Goal: Information Seeking & Learning: Compare options

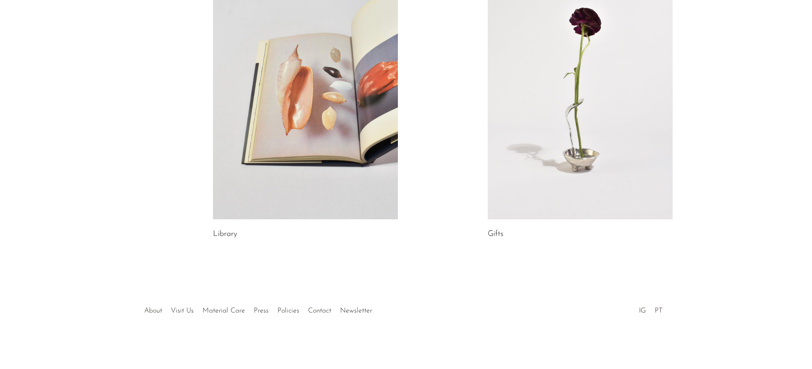
scroll to position [176, 0]
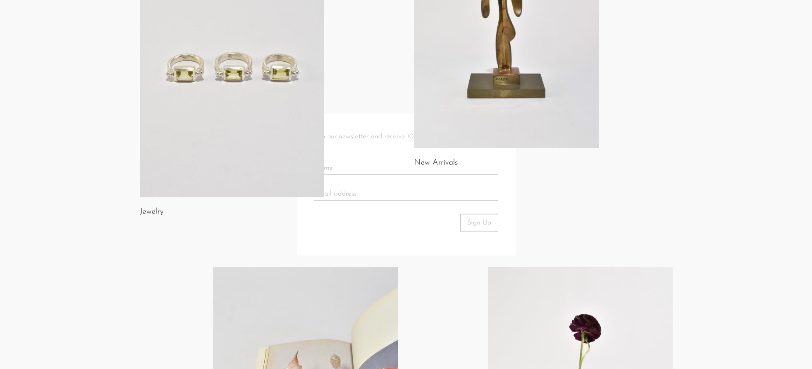
click at [515, 111] on body "Shop Featured New Arrivals Bestsellers" at bounding box center [406, 250] width 812 height 852
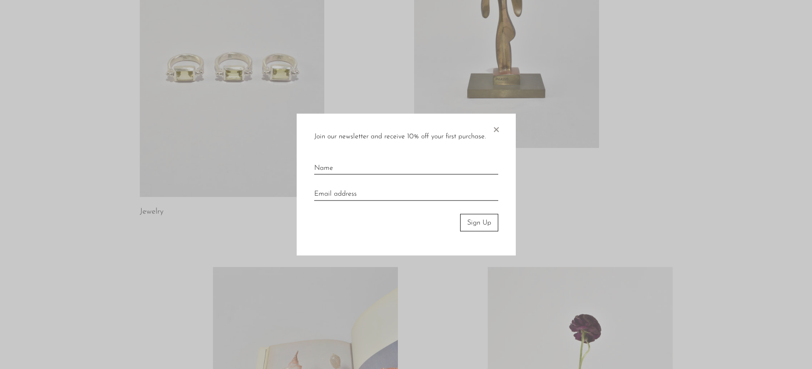
click at [498, 127] on span "×" at bounding box center [496, 127] width 9 height 28
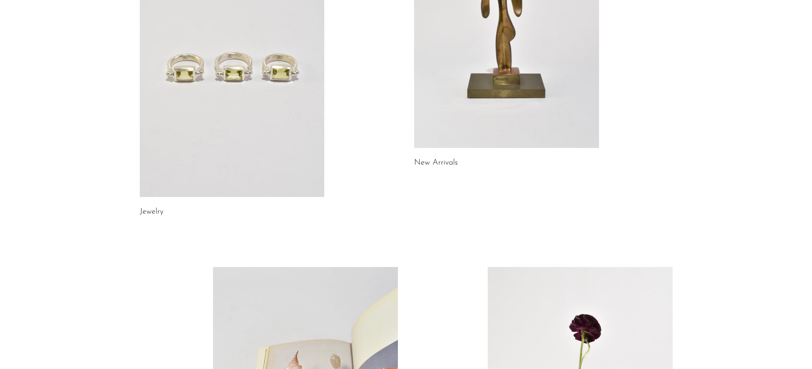
click at [501, 123] on link at bounding box center [506, 18] width 185 height 259
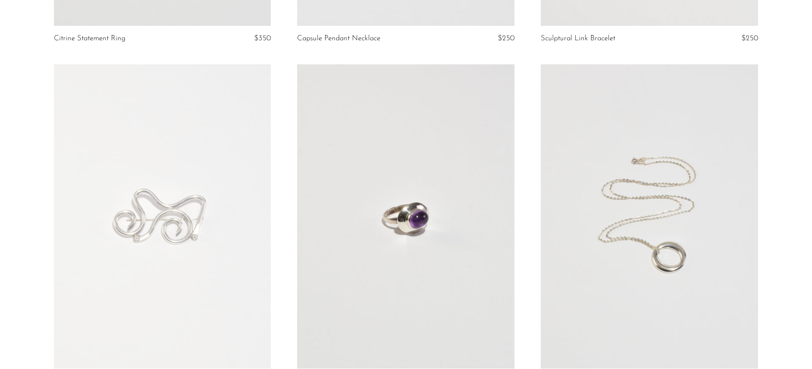
scroll to position [422, 0]
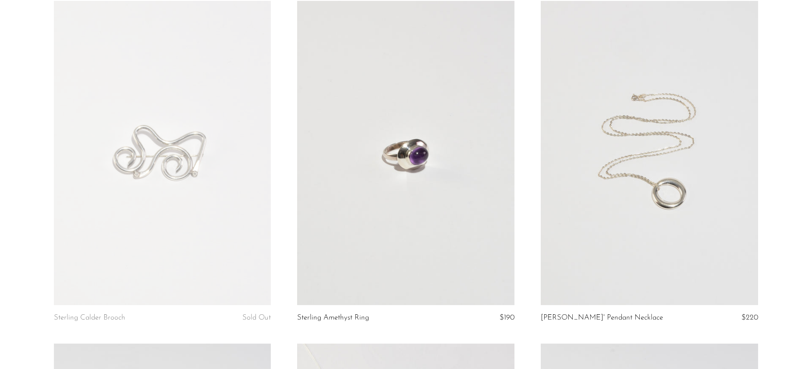
click at [664, 271] on link at bounding box center [649, 153] width 217 height 304
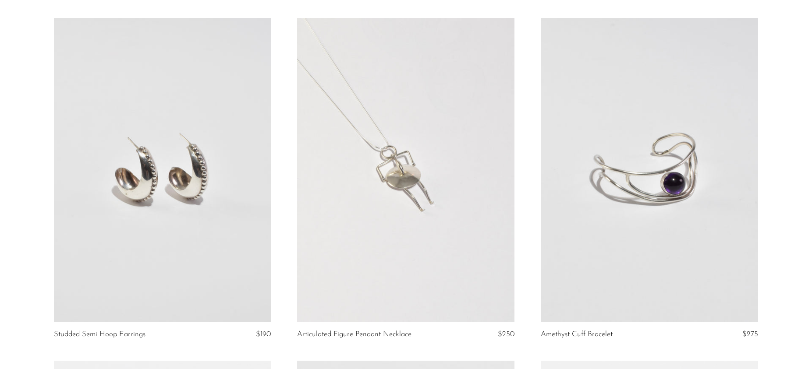
scroll to position [746, 0]
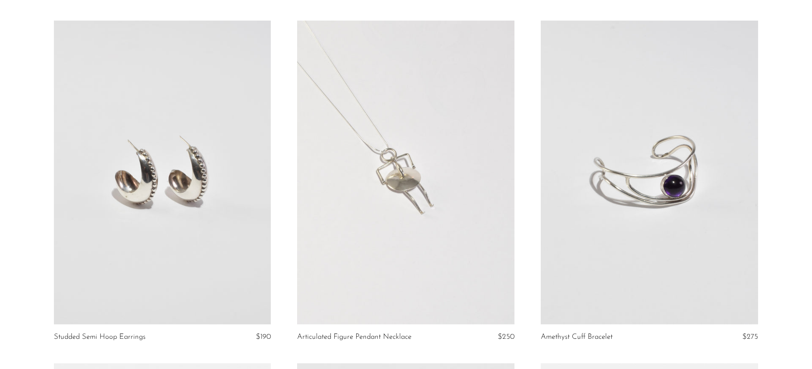
click at [137, 243] on link at bounding box center [162, 173] width 217 height 304
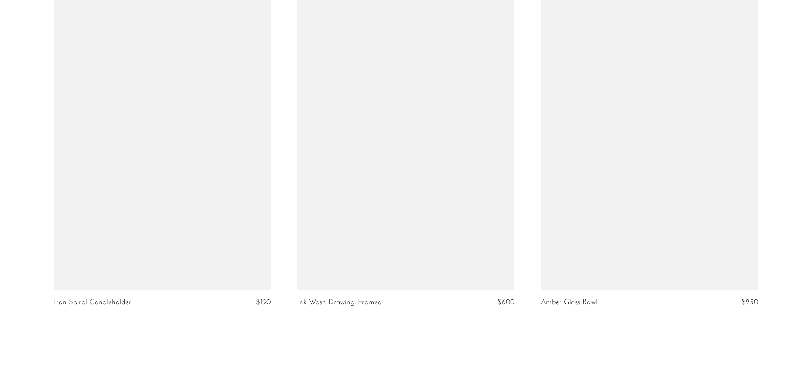
scroll to position [3910, 0]
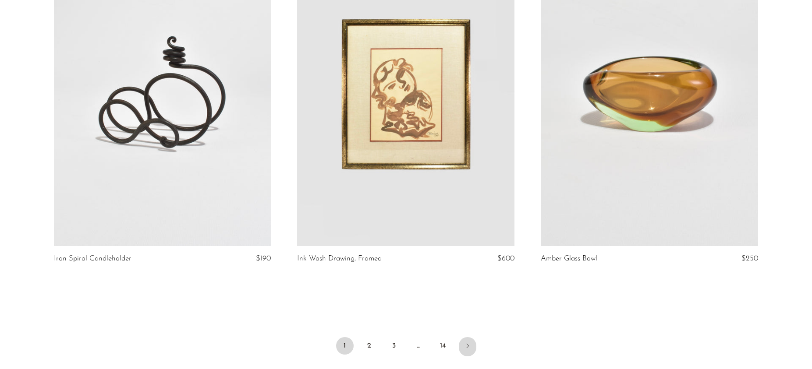
click at [463, 348] on link "Next" at bounding box center [468, 346] width 18 height 19
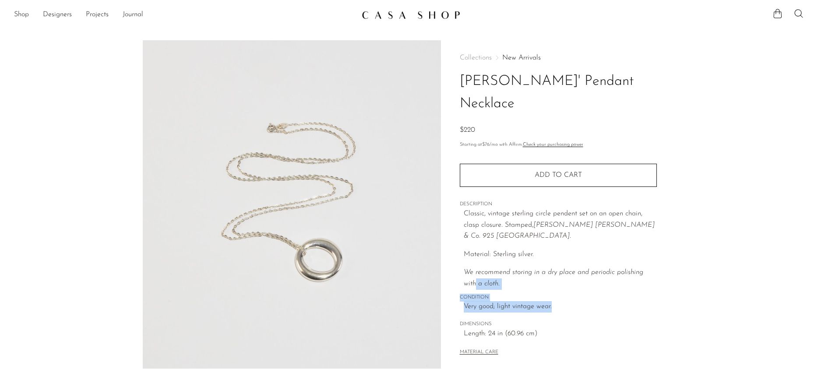
drag, startPoint x: 0, startPoint y: 0, endPoint x: 666, endPoint y: 236, distance: 706.8
click at [666, 236] on div "Collections New Arrivals [PERSON_NAME]' Pendant Necklace $220 Starting at $76 /…" at bounding box center [558, 246] width 234 height 413
click at [666, 237] on div "Collections New Arrivals [PERSON_NAME]' Pendant Necklace $220 Starting at $76 /…" at bounding box center [558, 246] width 234 height 413
drag, startPoint x: 665, startPoint y: 237, endPoint x: 653, endPoint y: 278, distance: 43.1
click at [653, 278] on div "Collections New Arrivals [PERSON_NAME]' Pendant Necklace $220 Starting at $76 /…" at bounding box center [558, 246] width 234 height 413
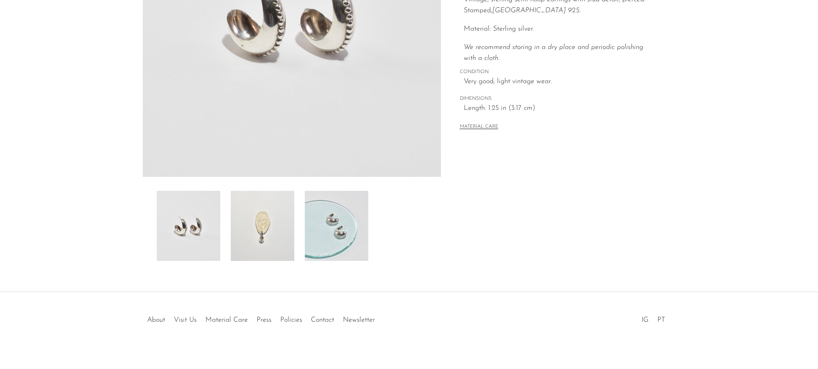
scroll to position [201, 0]
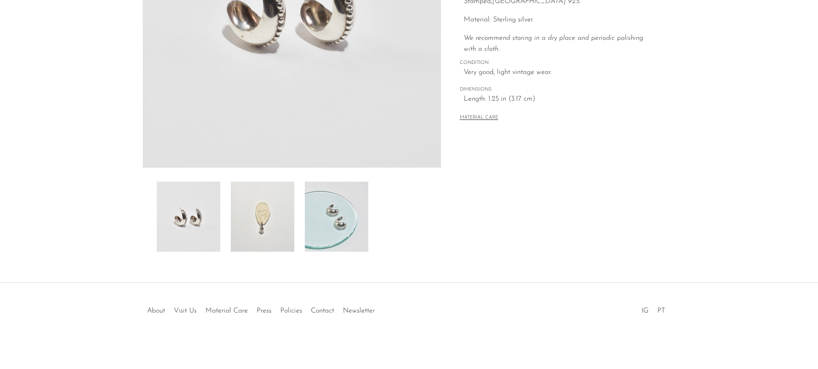
click at [249, 227] on img at bounding box center [263, 217] width 64 height 70
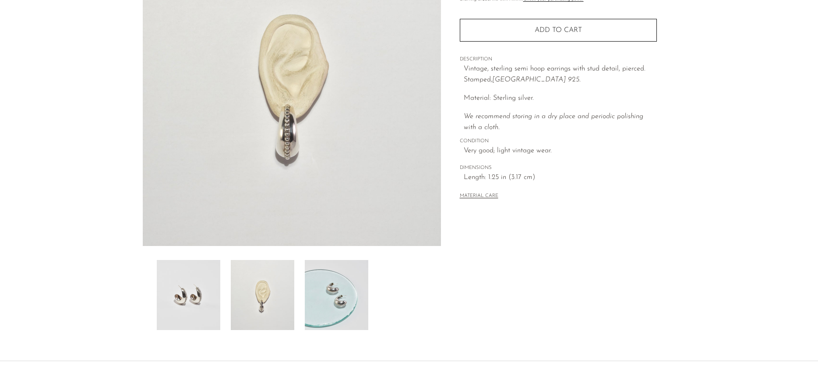
scroll to position [122, 0]
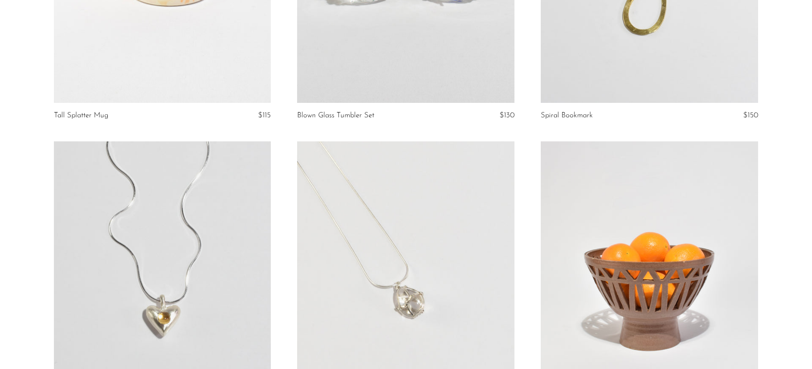
scroll to position [3504, 0]
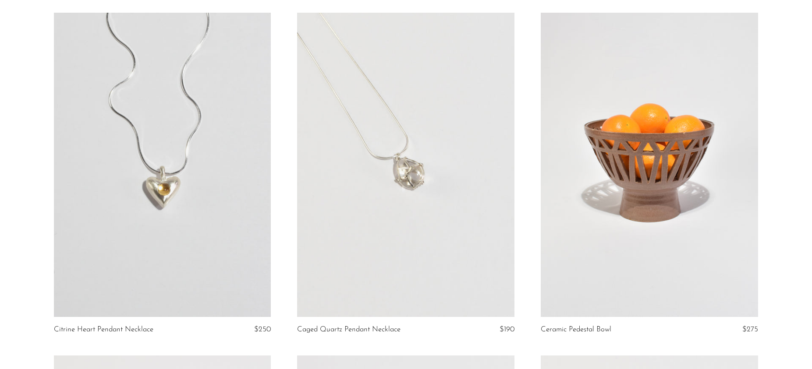
click at [155, 184] on link at bounding box center [162, 165] width 217 height 304
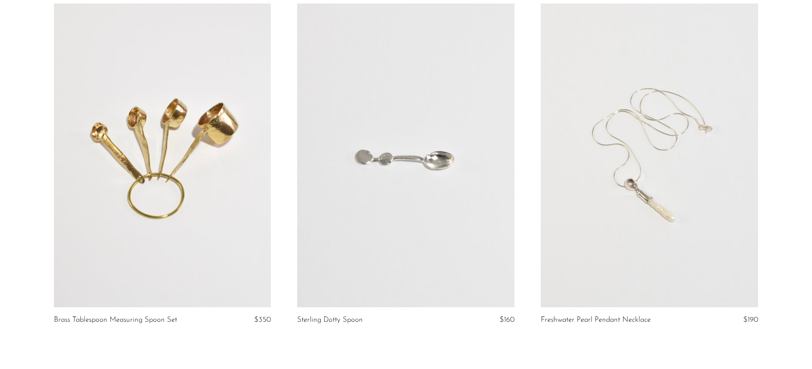
scroll to position [3899, 0]
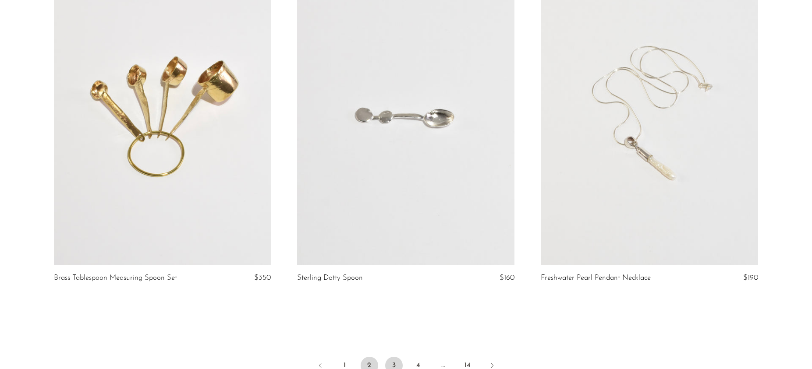
click at [396, 360] on link "3" at bounding box center [394, 366] width 18 height 18
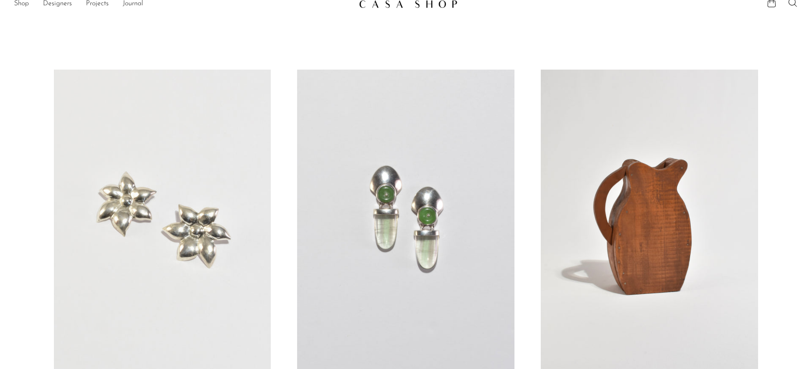
scroll to position [66, 0]
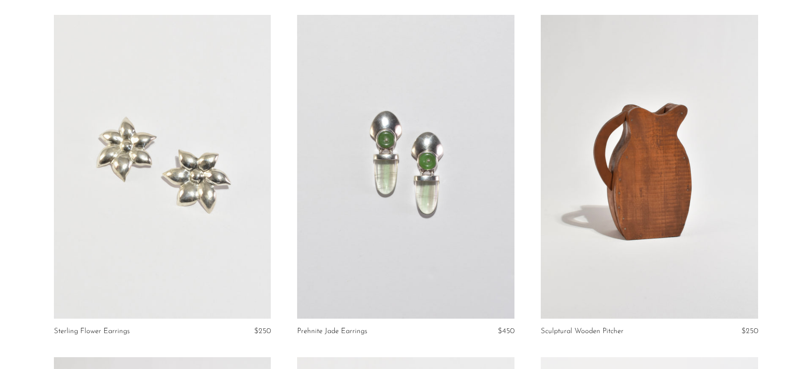
click at [406, 182] on link at bounding box center [405, 167] width 217 height 304
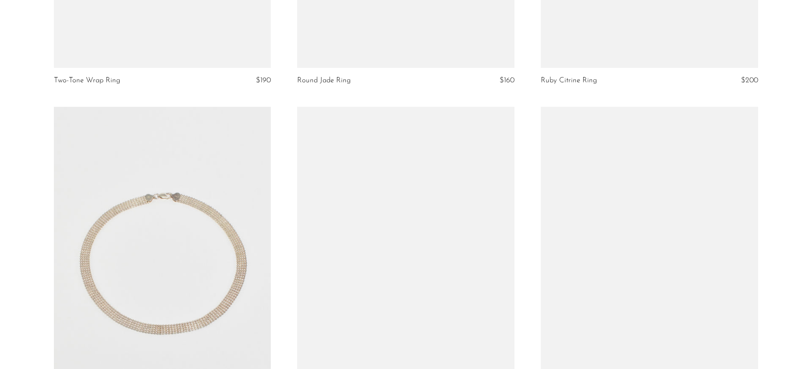
scroll to position [3867, 0]
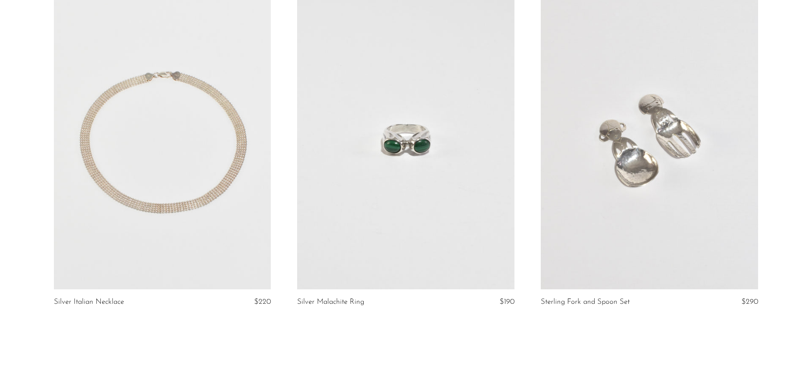
click at [402, 170] on link at bounding box center [405, 138] width 217 height 304
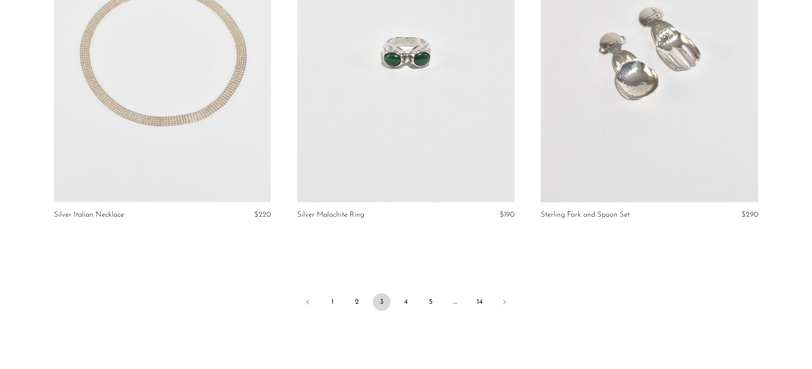
scroll to position [4030, 0]
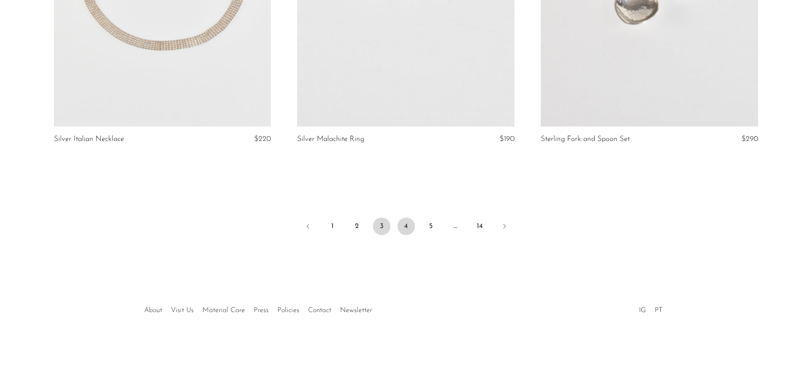
click at [400, 224] on link "4" at bounding box center [406, 227] width 18 height 18
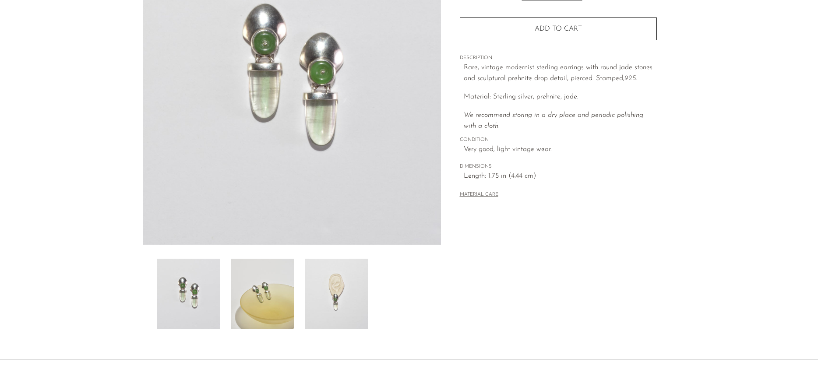
scroll to position [192, 0]
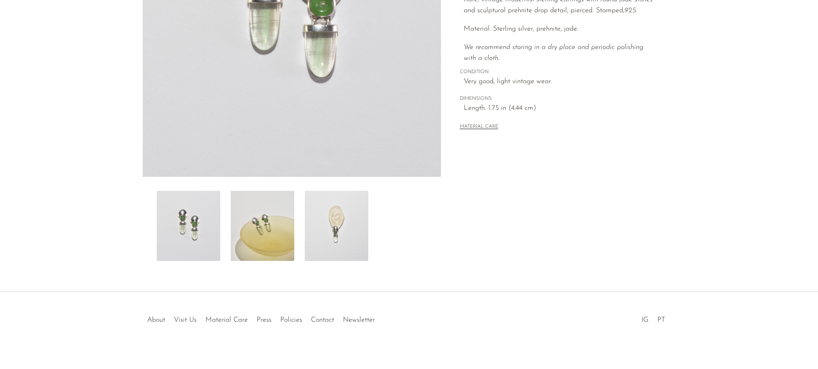
click at [274, 223] on img at bounding box center [263, 226] width 64 height 70
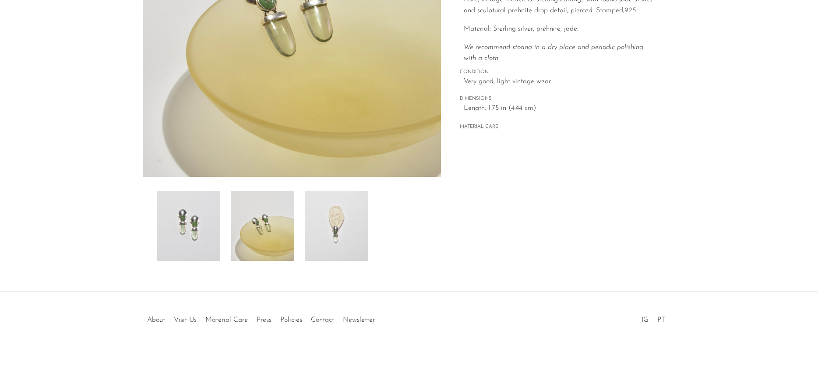
click at [353, 223] on img at bounding box center [337, 226] width 64 height 70
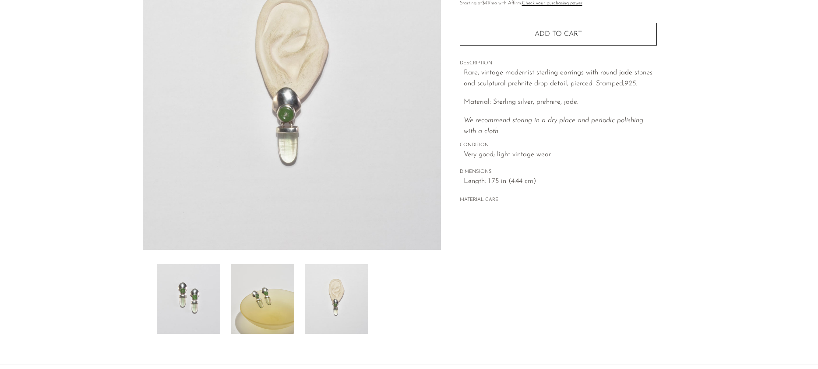
scroll to position [0, 0]
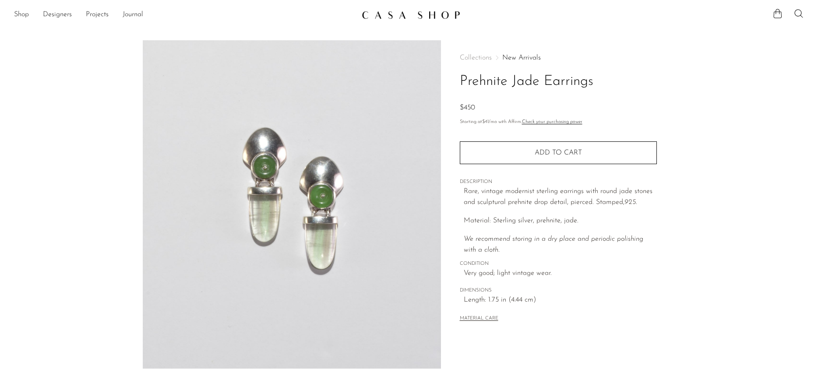
drag, startPoint x: 589, startPoint y: 73, endPoint x: 452, endPoint y: 80, distance: 137.3
click at [452, 80] on div "Collections New Arrivals Prehnite Jade Earrings $450 Starting at $41 /mo with A…" at bounding box center [558, 246] width 234 height 413
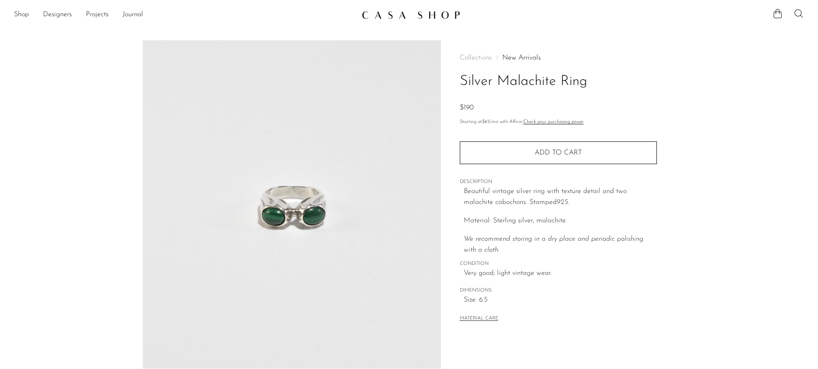
scroll to position [162, 0]
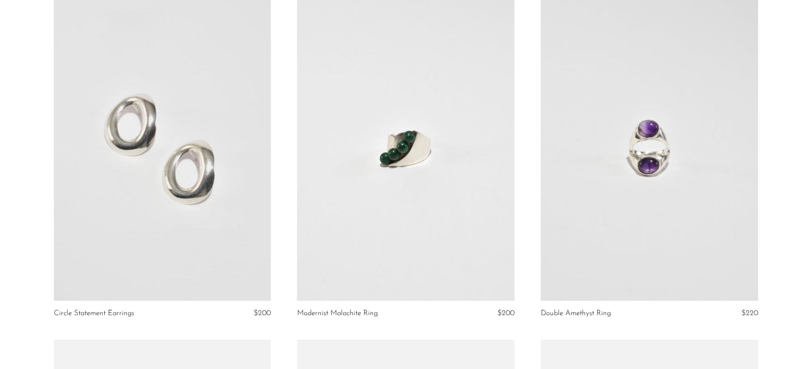
scroll to position [2503, 0]
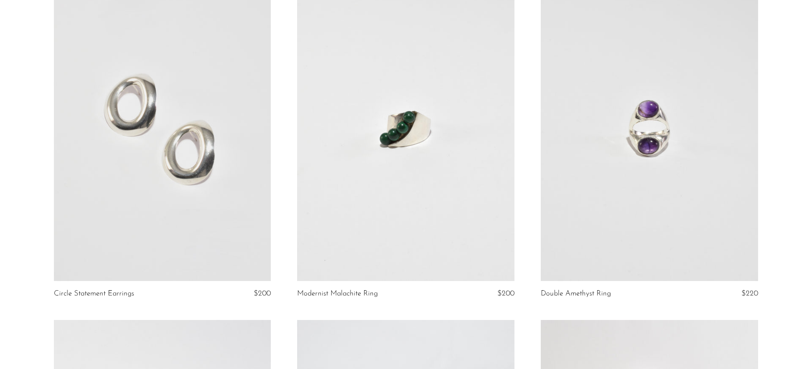
click at [142, 205] on link at bounding box center [162, 129] width 217 height 304
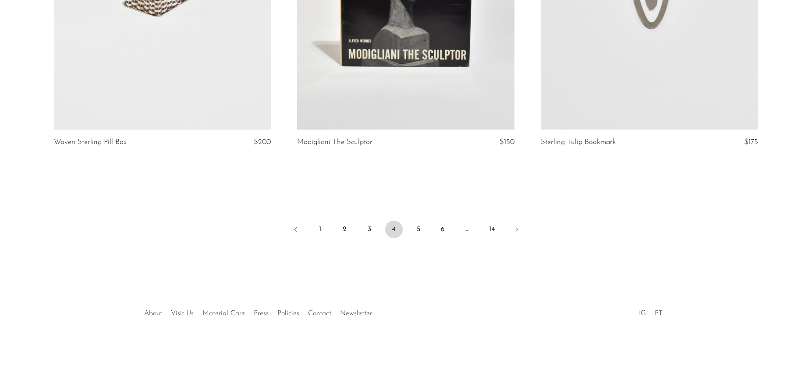
scroll to position [4028, 0]
click at [511, 233] on link "Next" at bounding box center [517, 228] width 18 height 19
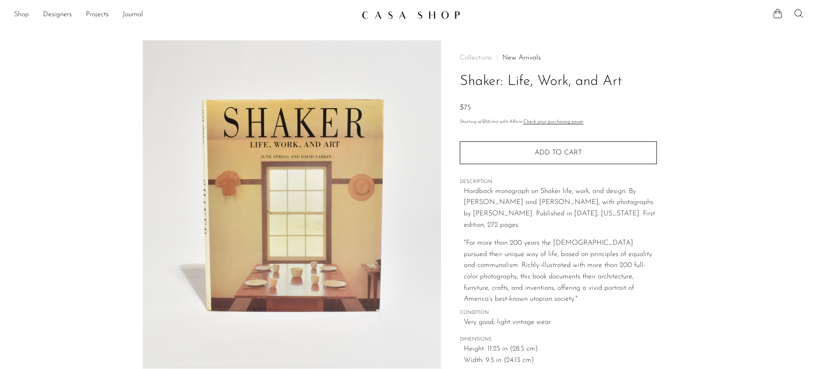
click at [19, 14] on link "Shop" at bounding box center [21, 14] width 15 height 11
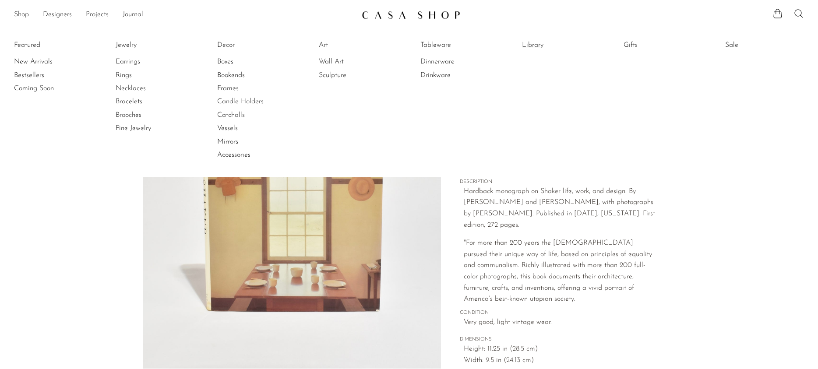
click at [531, 42] on link "Library" at bounding box center [555, 45] width 66 height 10
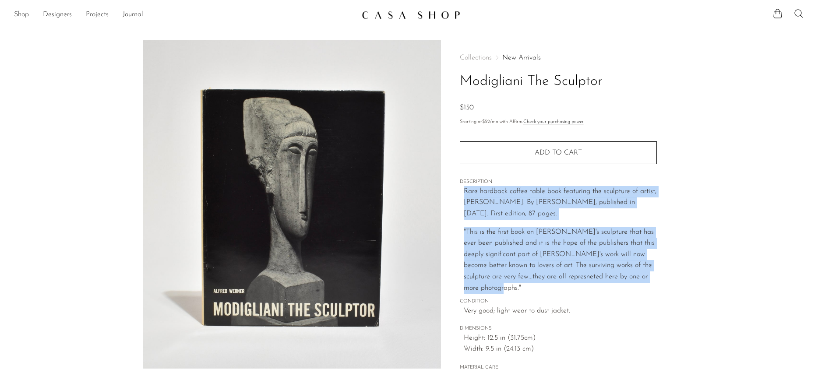
drag, startPoint x: 732, startPoint y: 179, endPoint x: 739, endPoint y: 289, distance: 109.8
click at [739, 289] on section "Modigliani The Sculptor $150" at bounding box center [409, 246] width 818 height 413
click at [743, 263] on section "Modigliani The Sculptor $150" at bounding box center [409, 246] width 818 height 413
drag, startPoint x: 689, startPoint y: 302, endPoint x: 665, endPoint y: 188, distance: 116.3
click at [666, 184] on section "Modigliani The Sculptor $150" at bounding box center [409, 246] width 818 height 413
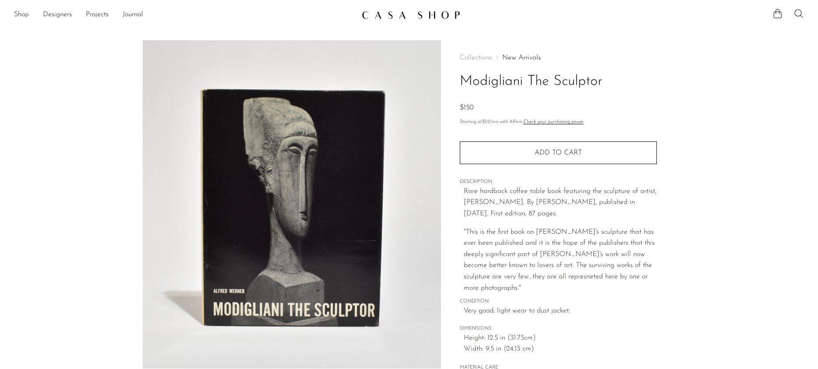
click at [665, 191] on div "Collections New Arrivals Modigliani The Sculptor $150 Starting at $52 /mo with …" at bounding box center [558, 246] width 234 height 413
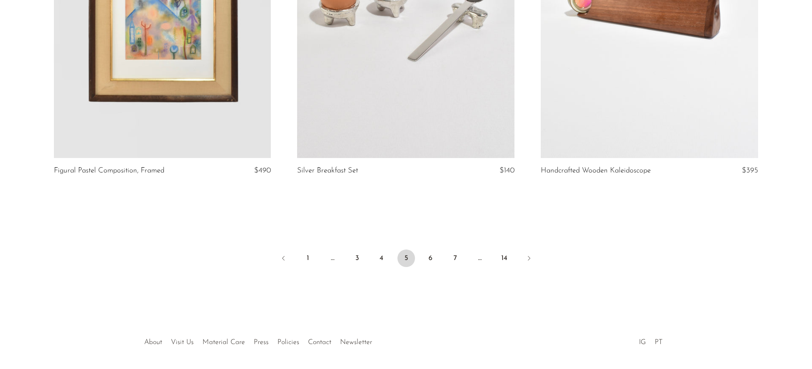
scroll to position [4030, 0]
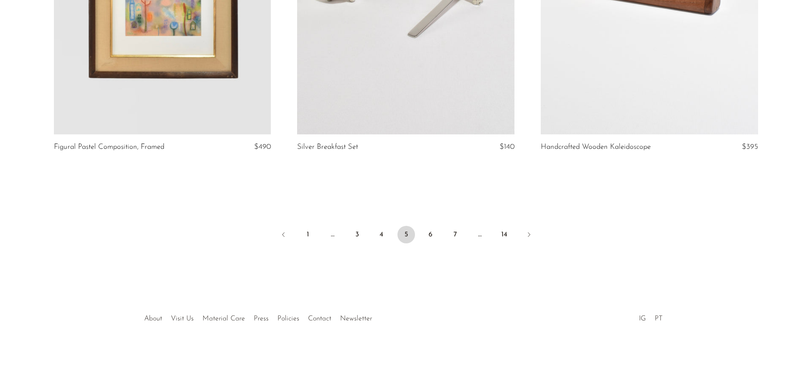
click at [418, 230] on ul "1 … 3 4 5 6 7 … 14" at bounding box center [406, 236] width 561 height 26
click at [431, 226] on link "6" at bounding box center [431, 235] width 18 height 18
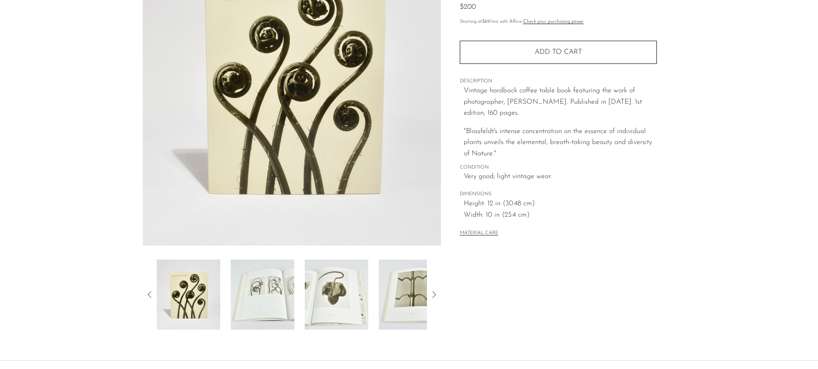
scroll to position [124, 0]
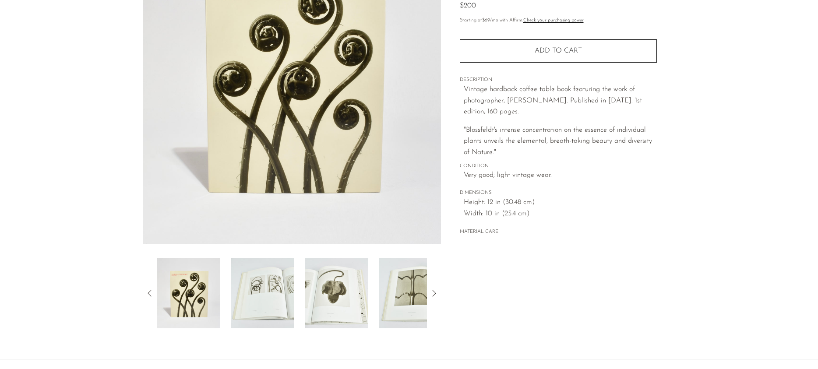
click at [290, 270] on img at bounding box center [263, 293] width 64 height 70
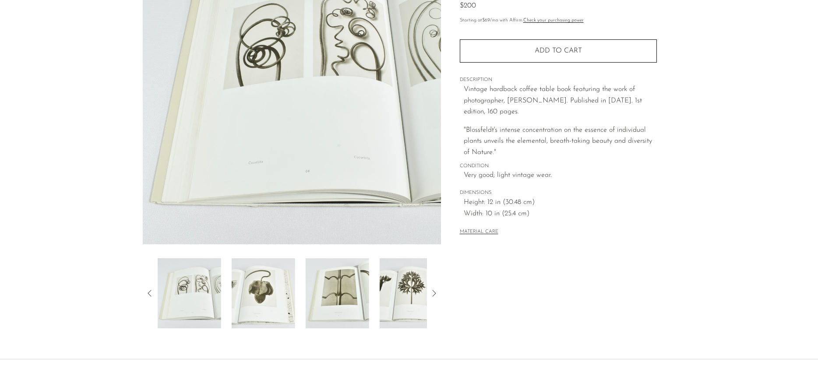
click at [309, 294] on img at bounding box center [338, 293] width 64 height 70
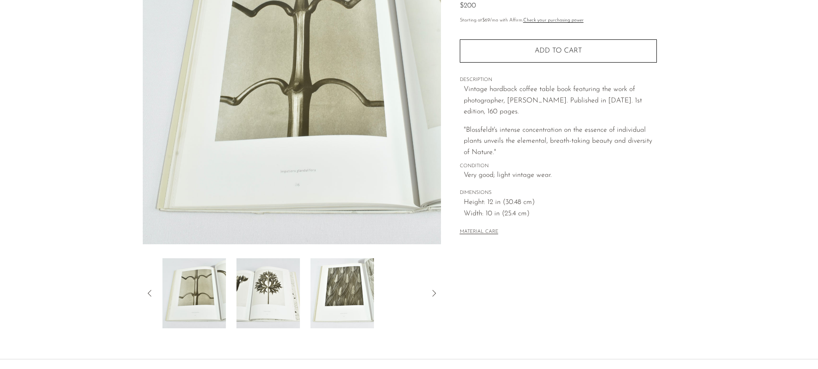
click at [309, 293] on div at bounding box center [292, 293] width 270 height 70
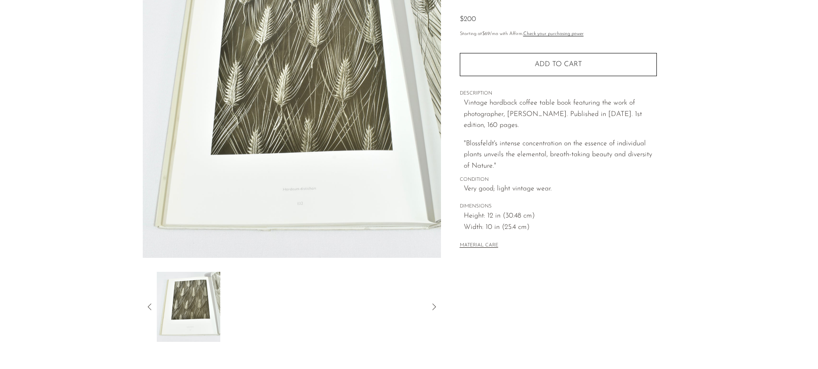
scroll to position [105, 0]
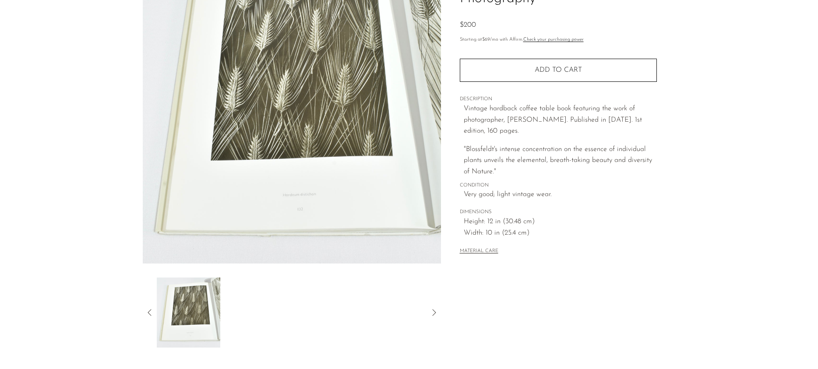
click at [434, 312] on icon at bounding box center [434, 313] width 11 height 11
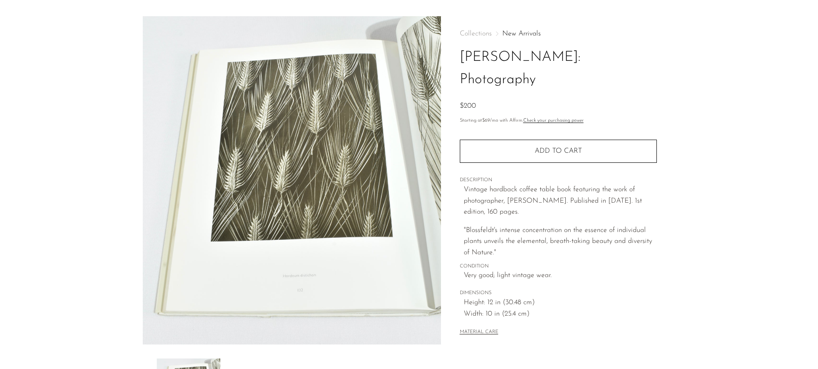
scroll to position [0, 0]
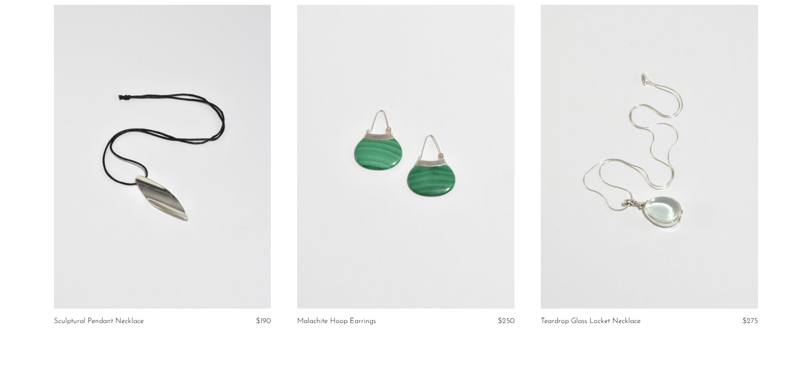
scroll to position [3963, 0]
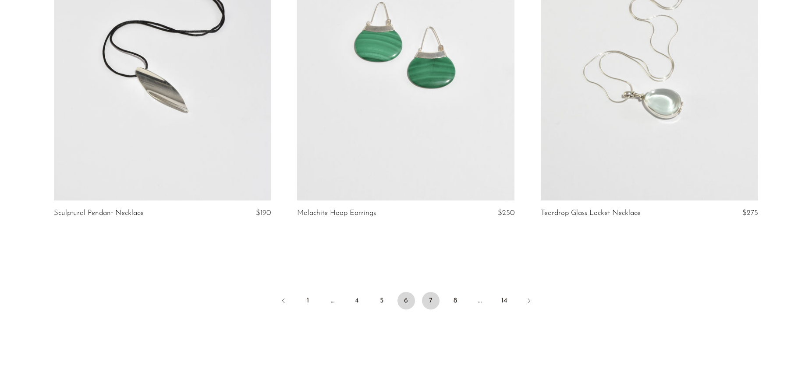
click at [439, 303] on link "7" at bounding box center [431, 301] width 18 height 18
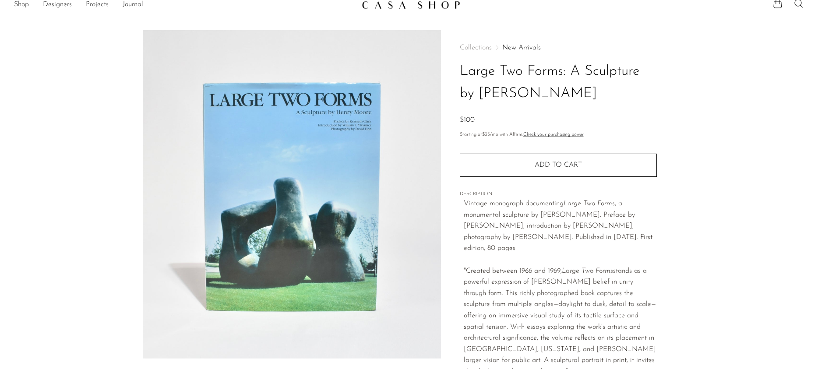
scroll to position [185, 0]
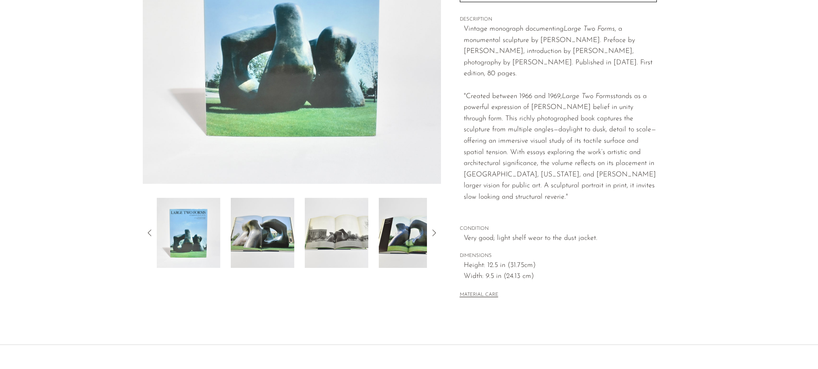
click at [280, 245] on img at bounding box center [263, 233] width 64 height 70
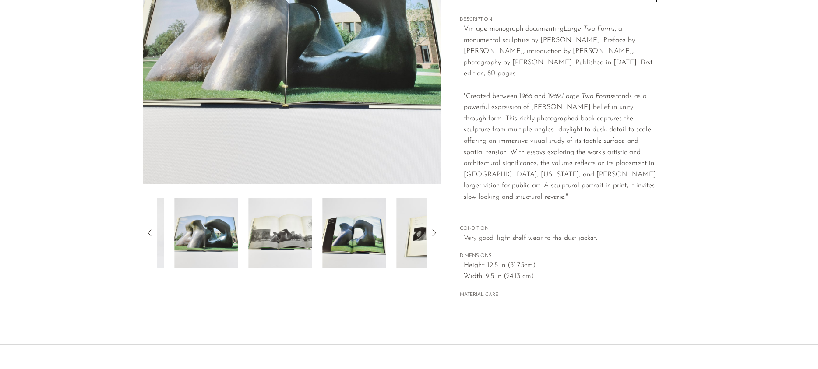
click at [308, 236] on div at bounding box center [292, 233] width 270 height 70
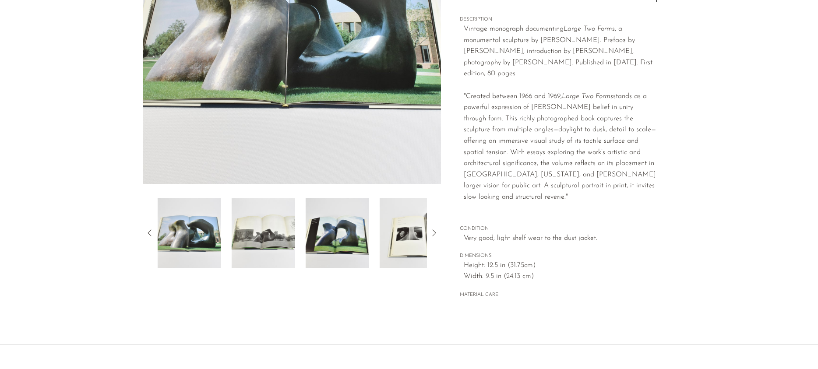
click at [310, 233] on img at bounding box center [338, 233] width 64 height 70
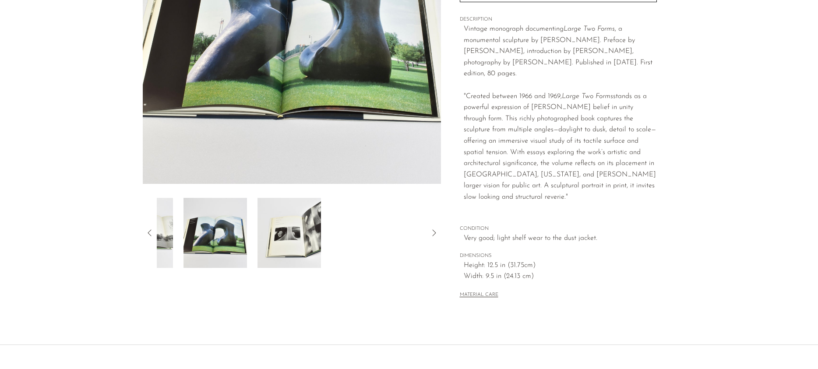
click at [310, 233] on img at bounding box center [290, 233] width 64 height 70
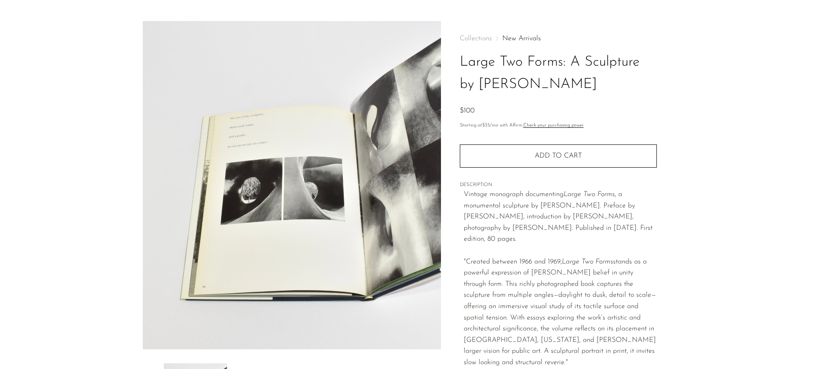
scroll to position [0, 0]
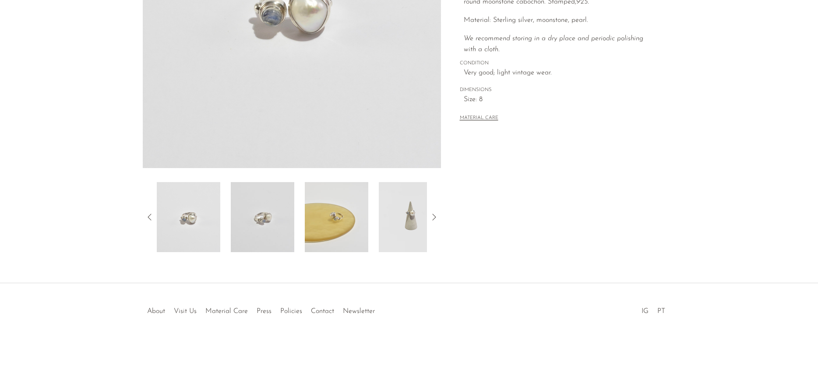
scroll to position [201, 0]
click at [359, 226] on img at bounding box center [337, 217] width 64 height 70
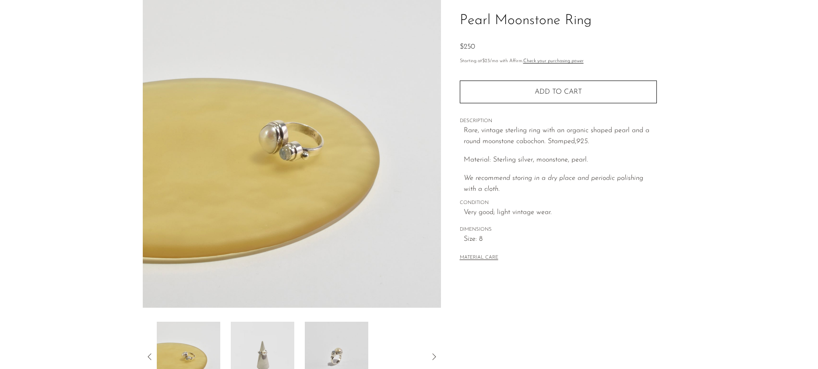
scroll to position [167, 0]
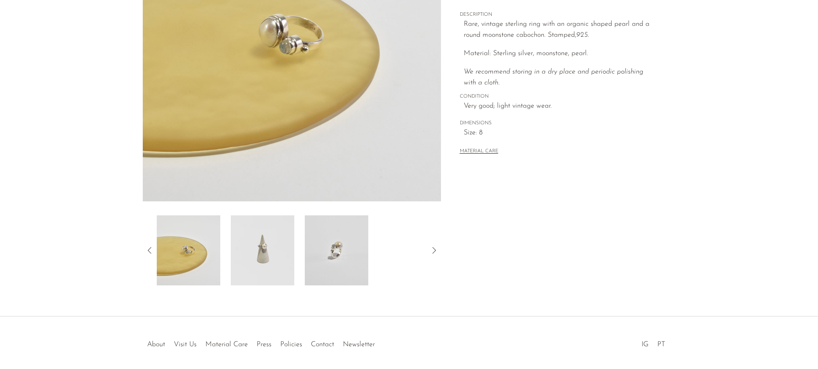
click at [255, 268] on img at bounding box center [263, 251] width 64 height 70
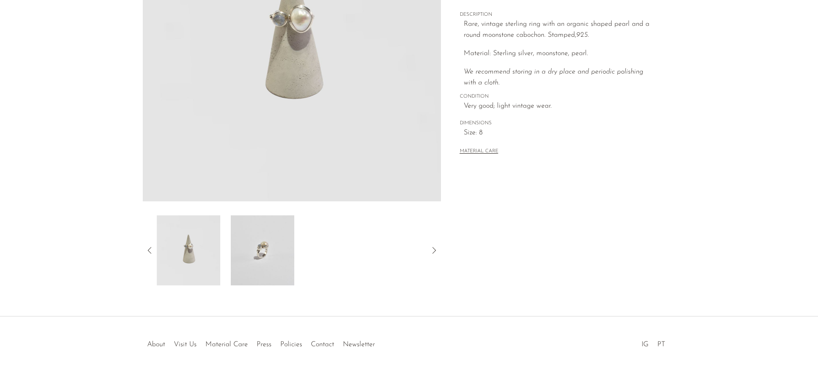
click at [279, 258] on img at bounding box center [263, 251] width 64 height 70
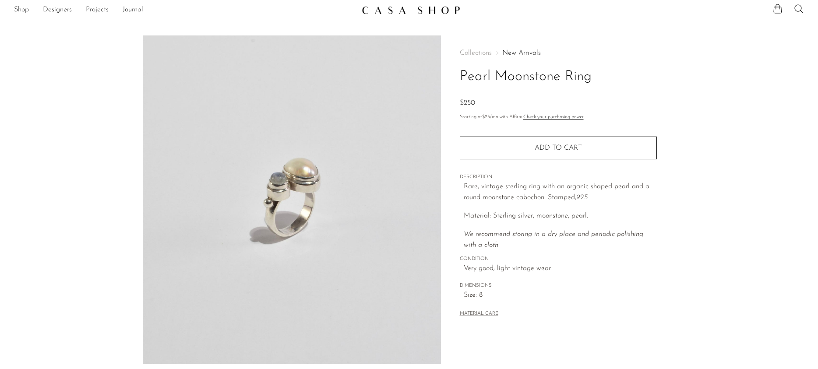
scroll to position [0, 0]
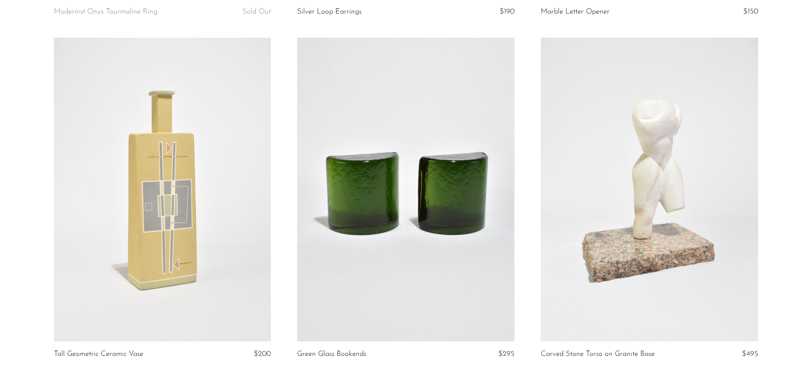
scroll to position [3927, 0]
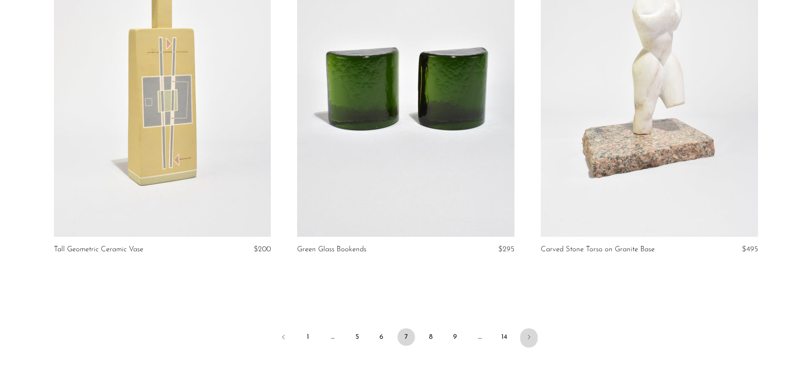
click at [535, 329] on link "Next" at bounding box center [529, 338] width 18 height 19
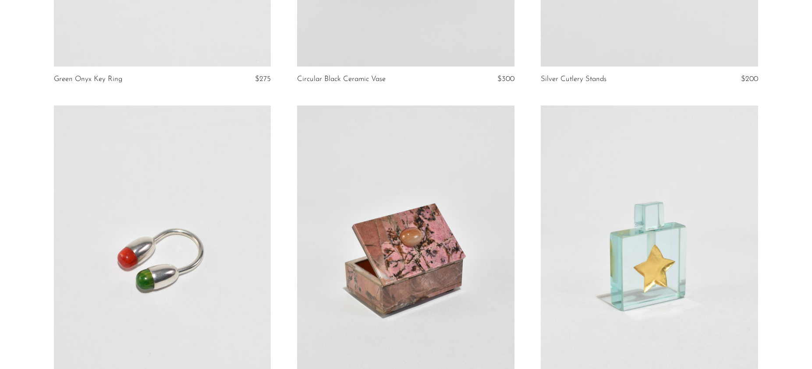
scroll to position [3916, 0]
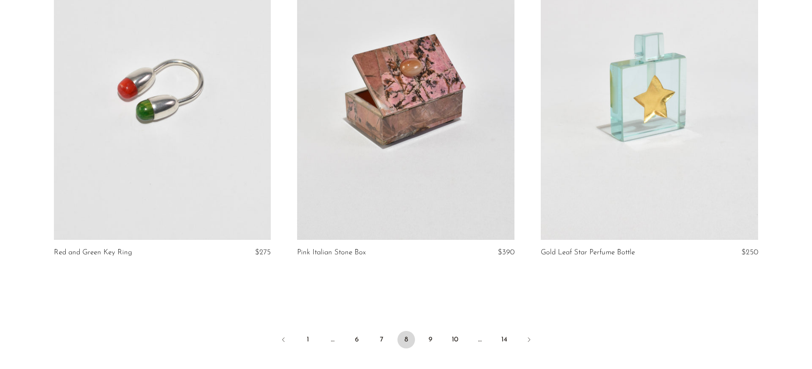
click at [446, 132] on link at bounding box center [405, 88] width 217 height 304
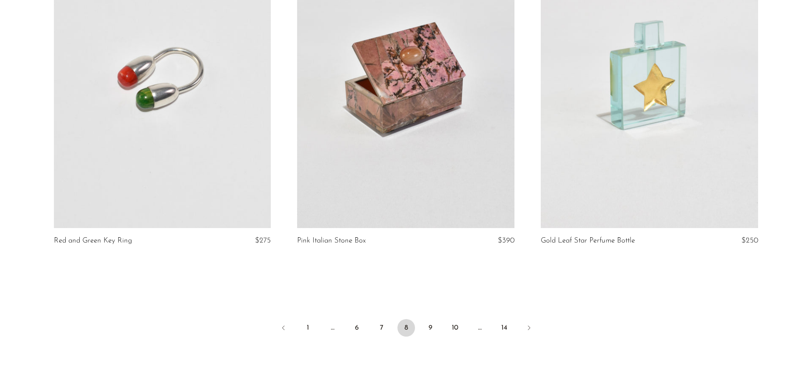
scroll to position [3942, 0]
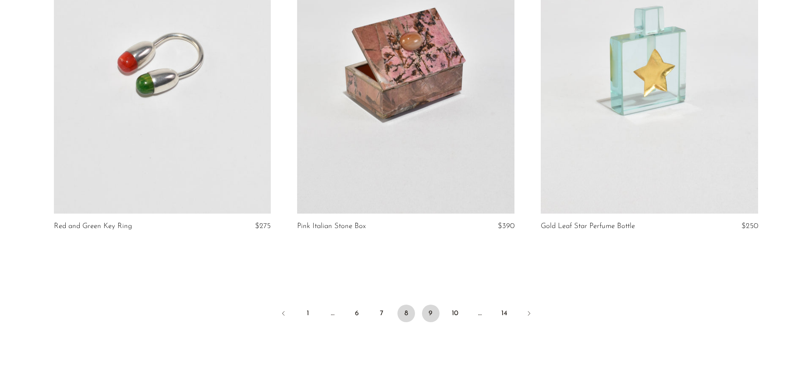
click at [432, 308] on link "9" at bounding box center [431, 314] width 18 height 18
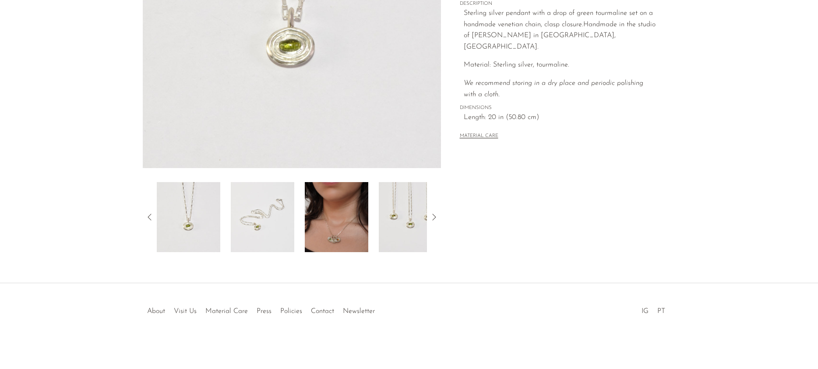
scroll to position [201, 0]
click at [358, 228] on img at bounding box center [337, 217] width 64 height 70
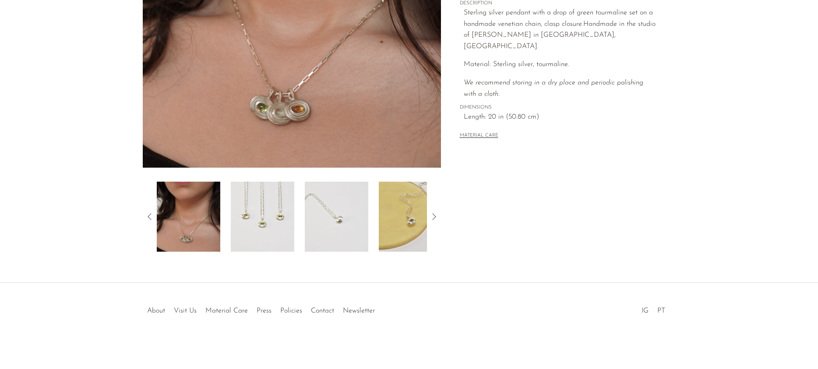
click at [409, 219] on img at bounding box center [411, 217] width 64 height 70
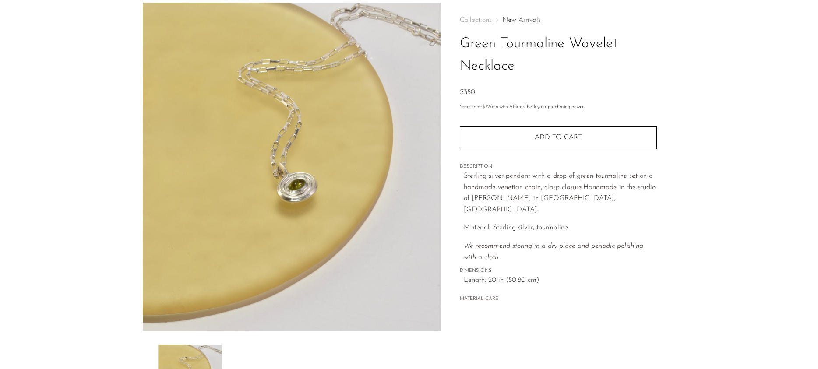
scroll to position [25, 0]
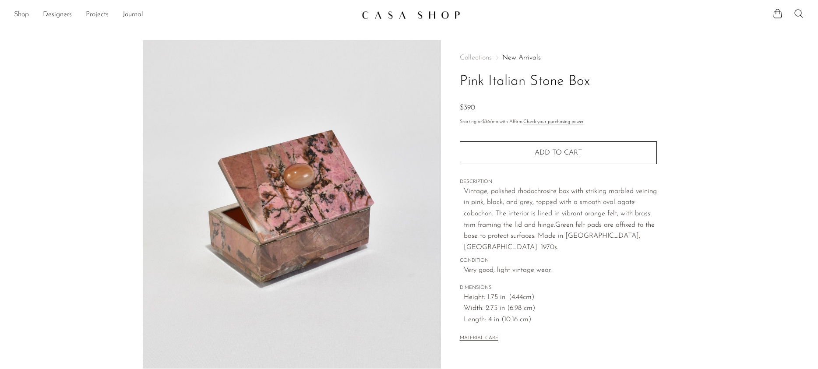
scroll to position [201, 0]
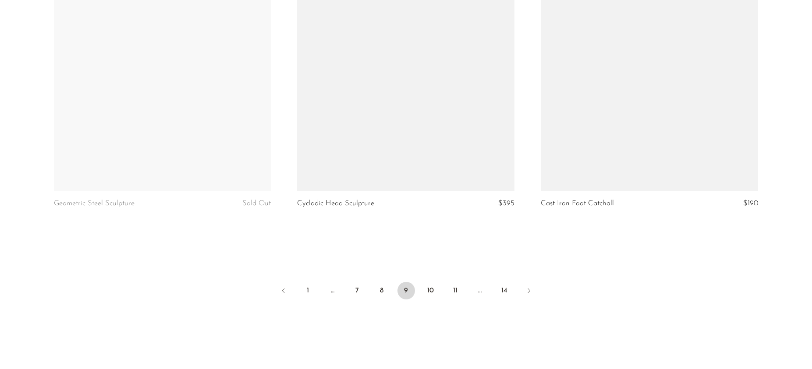
scroll to position [4024, 0]
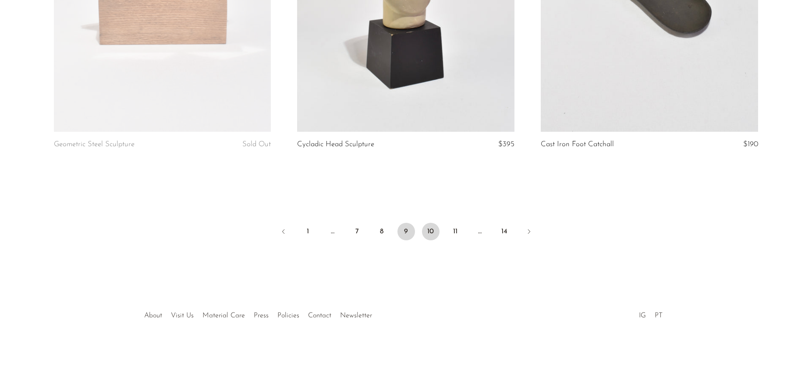
click at [433, 239] on link "10" at bounding box center [431, 232] width 18 height 18
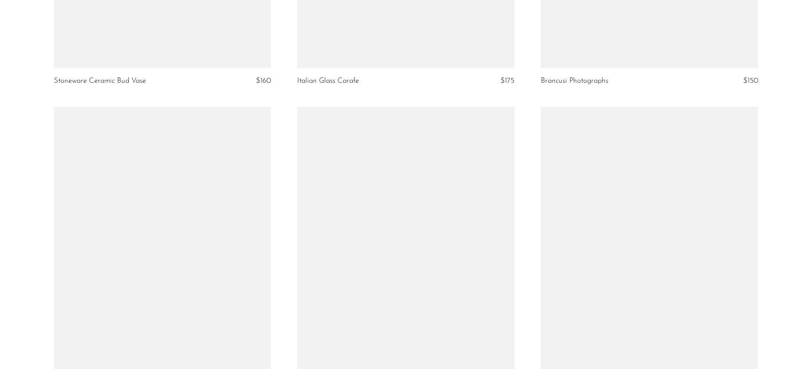
scroll to position [3899, 0]
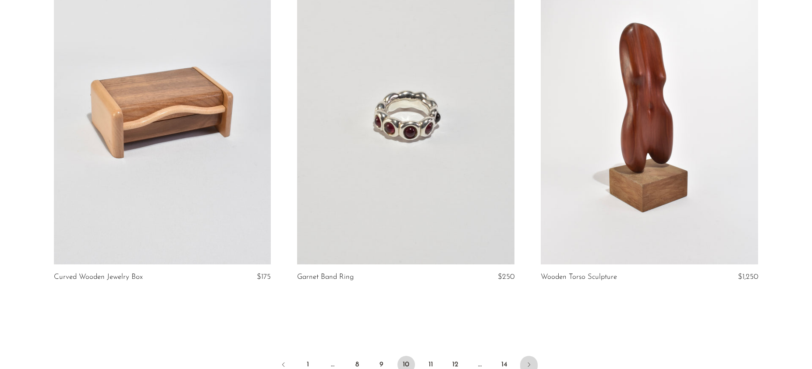
click at [523, 358] on link "Next" at bounding box center [529, 365] width 18 height 19
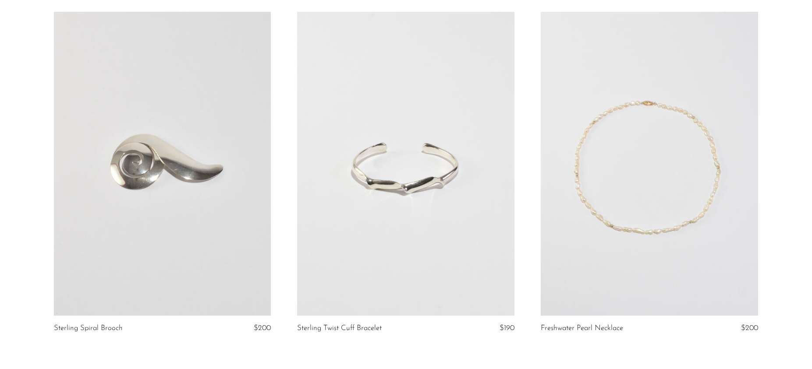
scroll to position [3979, 0]
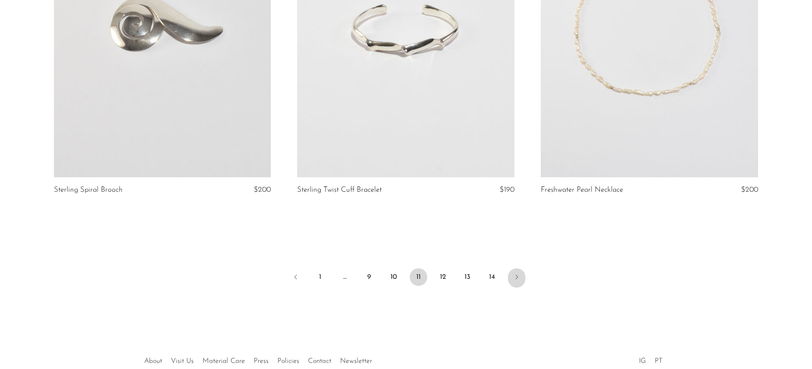
click at [521, 279] on link "Next" at bounding box center [517, 278] width 18 height 19
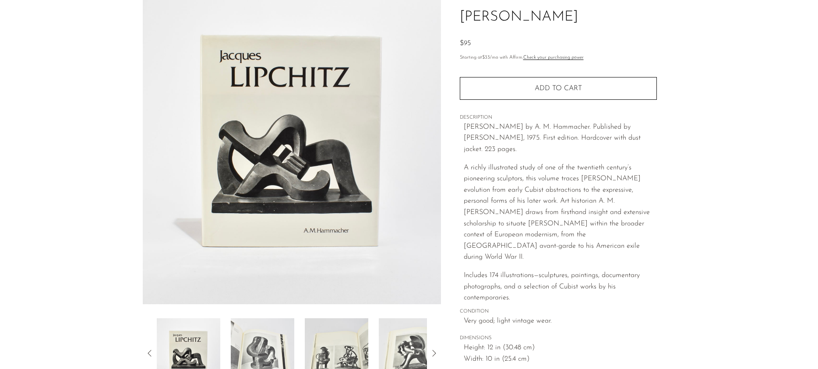
scroll to position [201, 0]
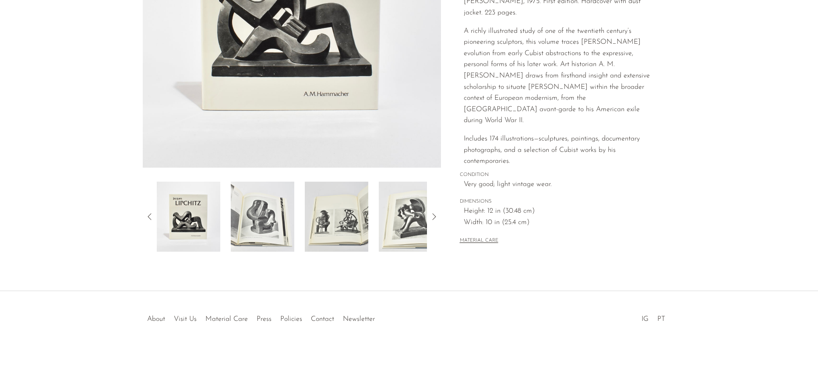
click at [387, 233] on img at bounding box center [411, 217] width 64 height 70
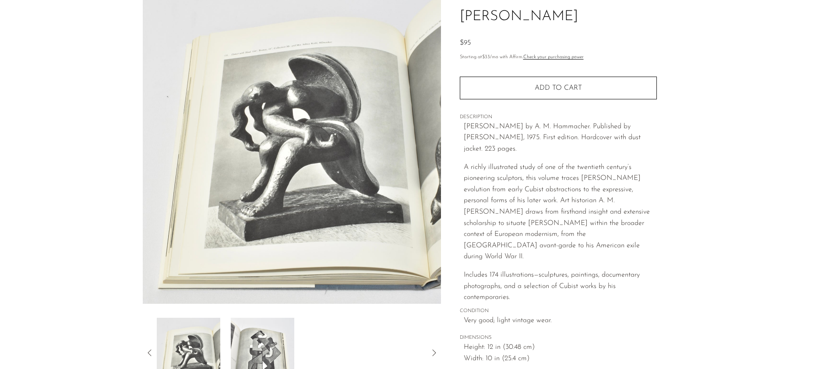
scroll to position [130, 0]
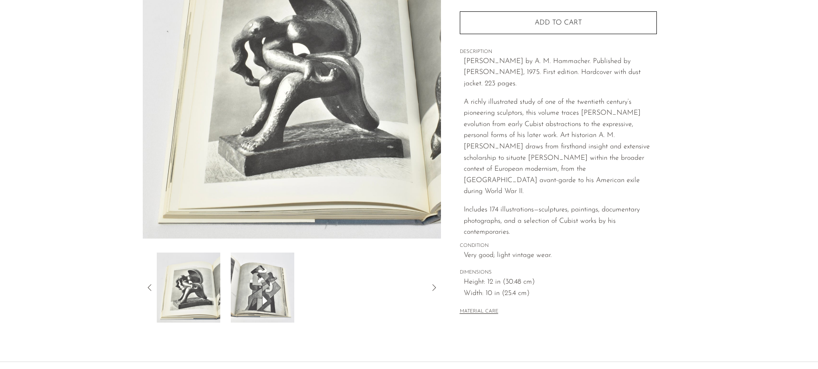
click at [170, 310] on img at bounding box center [189, 288] width 64 height 70
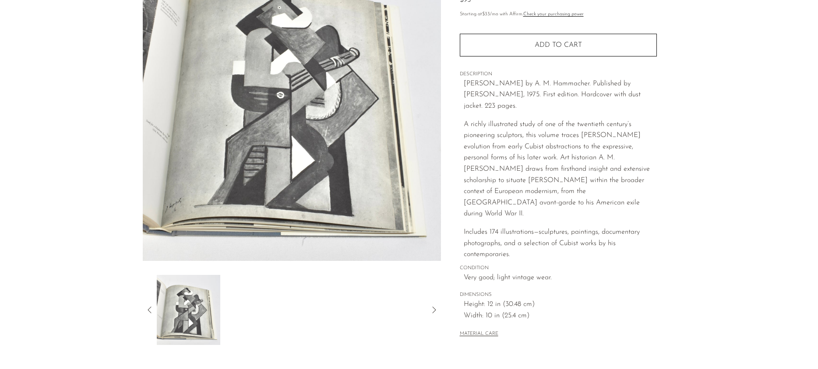
scroll to position [159, 0]
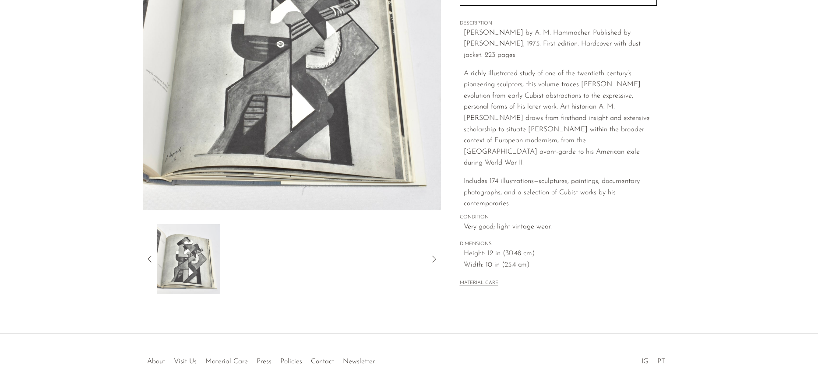
click at [142, 255] on article "Jacques Lipchitz $95" at bounding box center [409, 92] width 561 height 421
click at [149, 258] on icon at bounding box center [150, 259] width 11 height 11
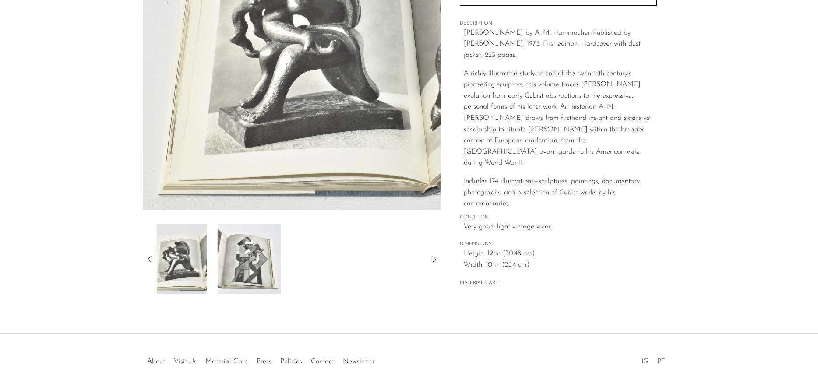
click at [149, 258] on icon at bounding box center [150, 259] width 11 height 11
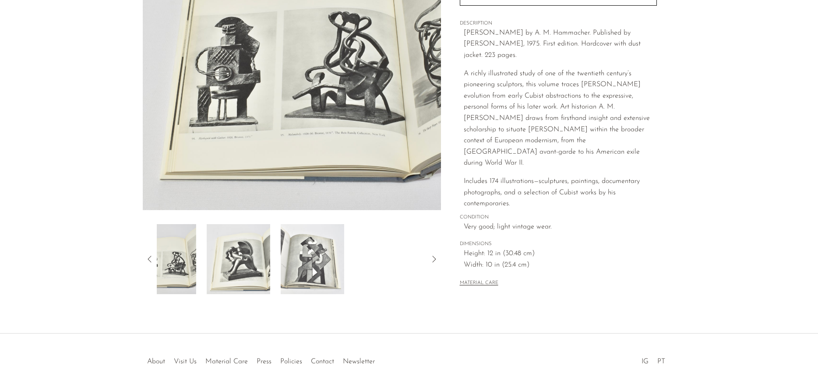
click at [149, 258] on icon at bounding box center [150, 259] width 11 height 11
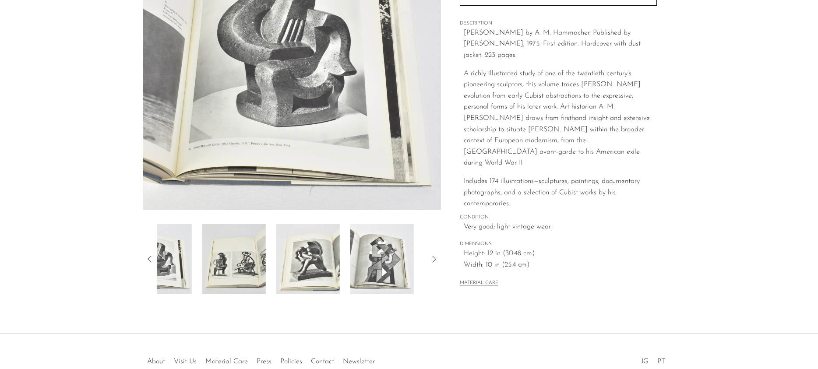
click at [149, 258] on icon at bounding box center [150, 259] width 11 height 11
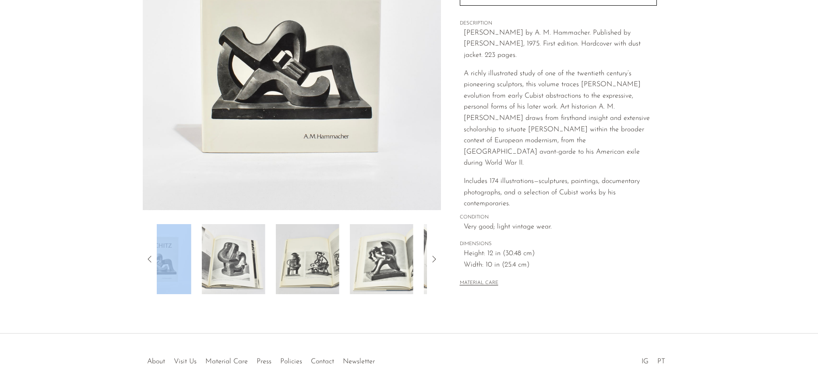
click at [149, 257] on icon at bounding box center [150, 259] width 4 height 7
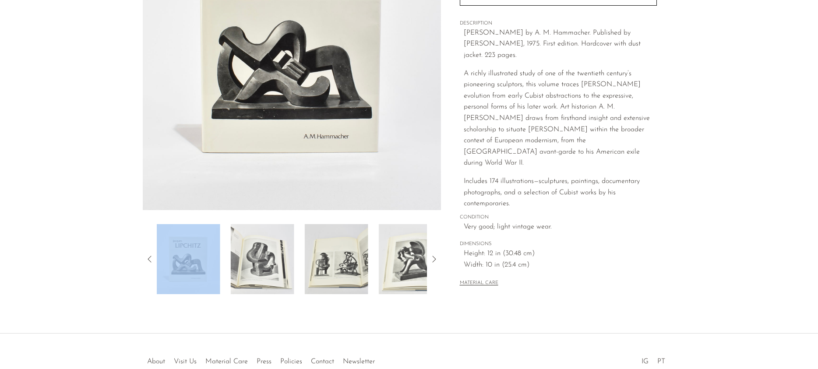
click at [194, 254] on img at bounding box center [189, 259] width 64 height 70
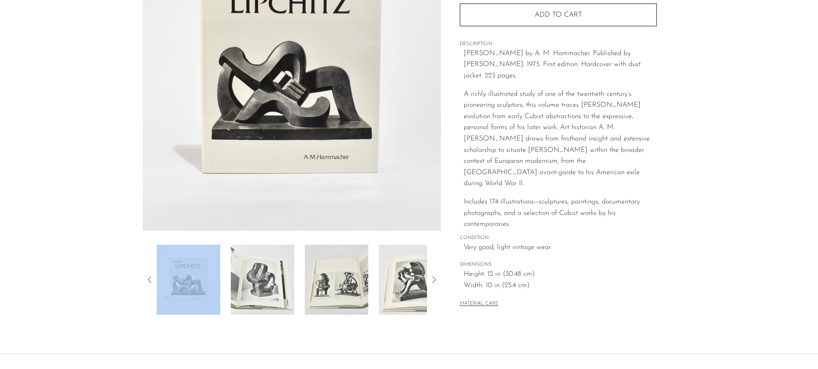
scroll to position [0, 0]
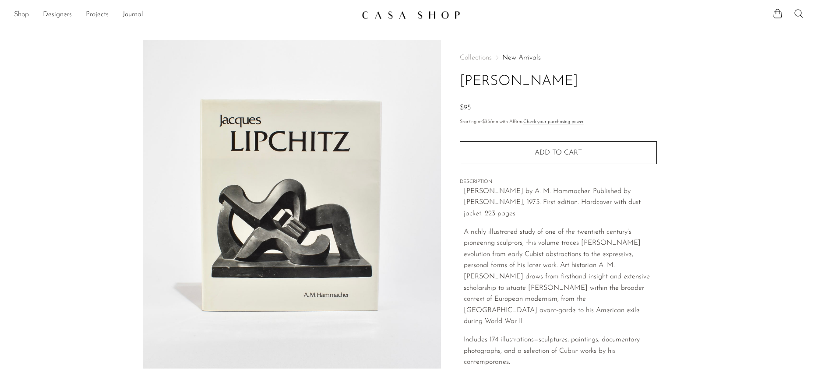
drag, startPoint x: 461, startPoint y: 82, endPoint x: 584, endPoint y: 79, distance: 122.7
click at [584, 79] on h1 "Jacques Lipchitz" at bounding box center [558, 82] width 197 height 22
copy h1 "Jacques Lipchitz"
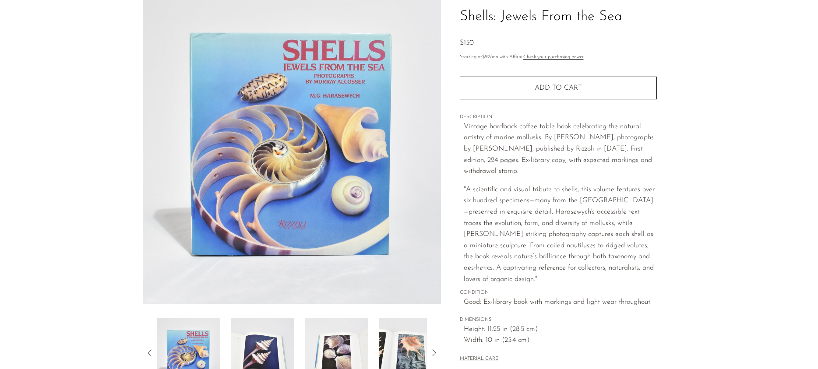
scroll to position [201, 0]
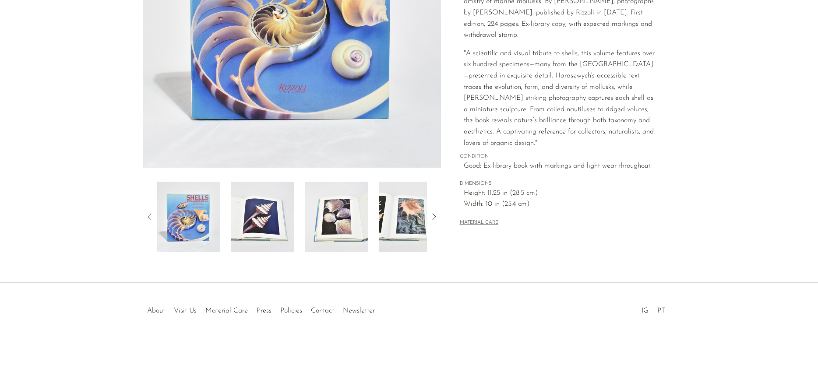
click at [269, 236] on img at bounding box center [263, 217] width 64 height 70
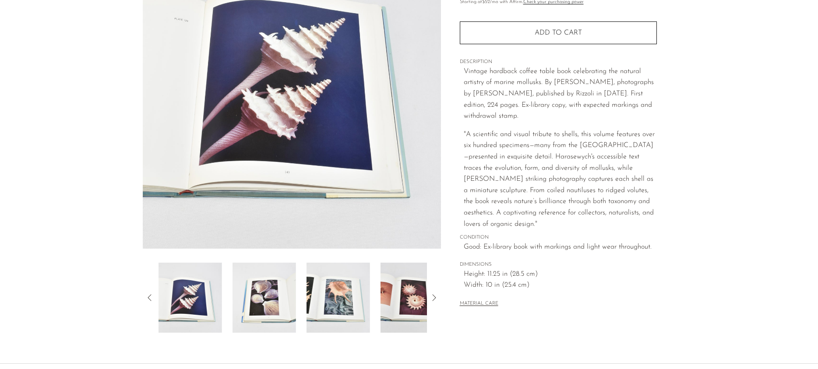
scroll to position [119, 0]
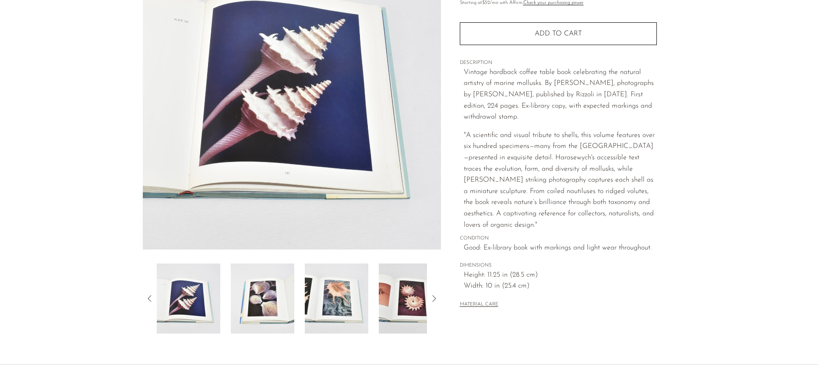
click at [258, 294] on img at bounding box center [263, 299] width 64 height 70
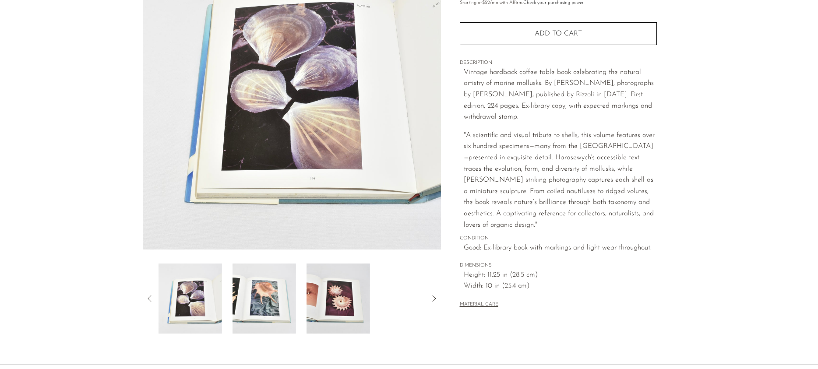
click at [279, 300] on img at bounding box center [265, 299] width 64 height 70
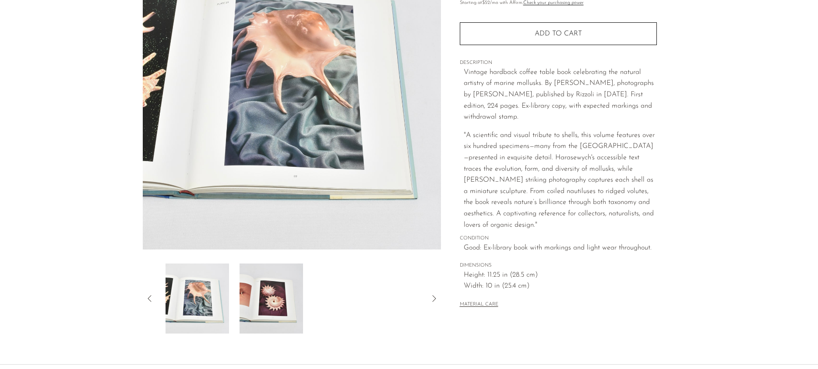
click at [279, 299] on img at bounding box center [272, 299] width 64 height 70
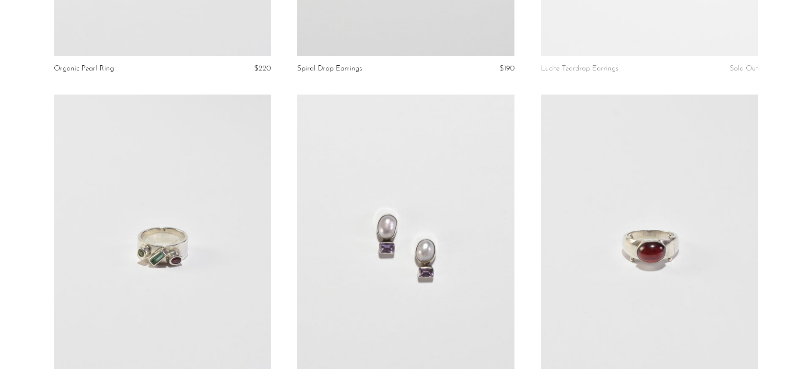
scroll to position [456, 0]
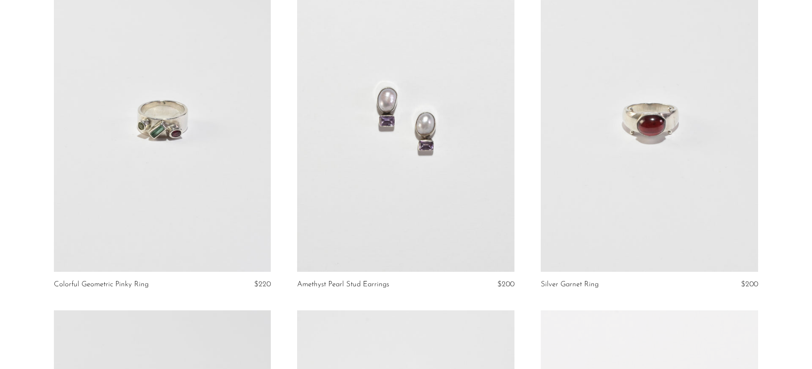
click at [495, 246] on link at bounding box center [405, 120] width 217 height 304
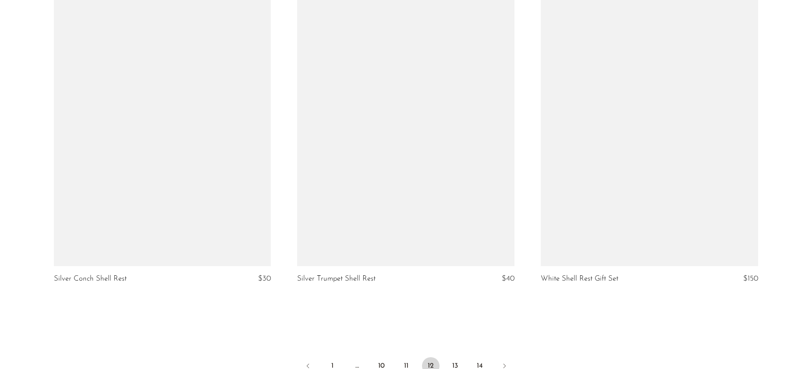
scroll to position [4037, 0]
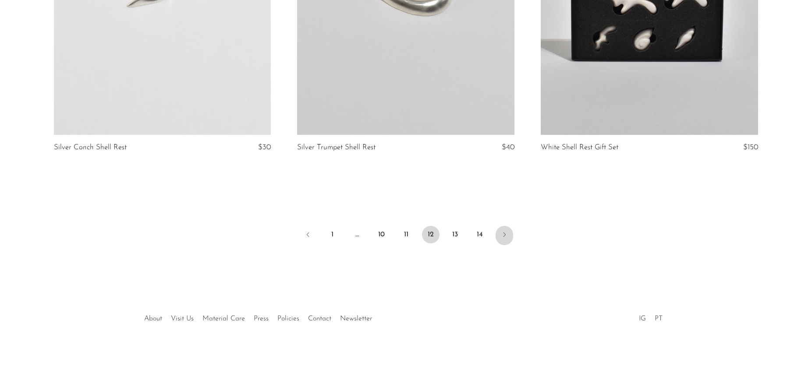
click at [499, 228] on link "Next" at bounding box center [504, 235] width 18 height 19
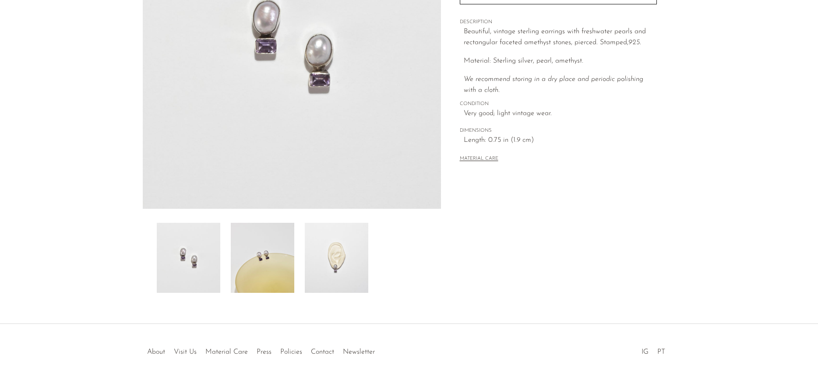
scroll to position [201, 0]
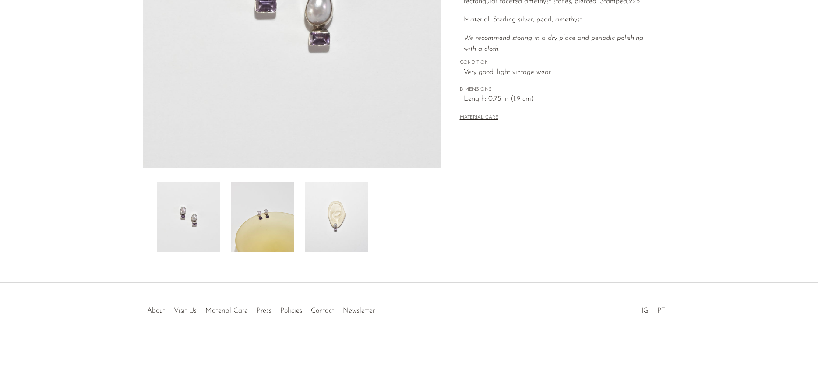
click at [362, 213] on img at bounding box center [337, 217] width 64 height 70
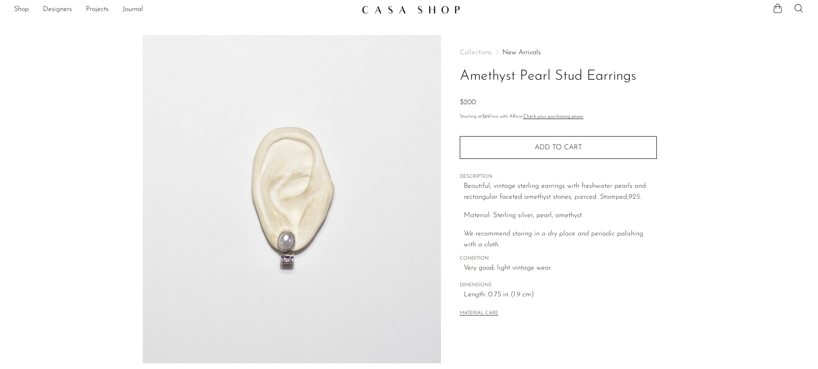
scroll to position [0, 0]
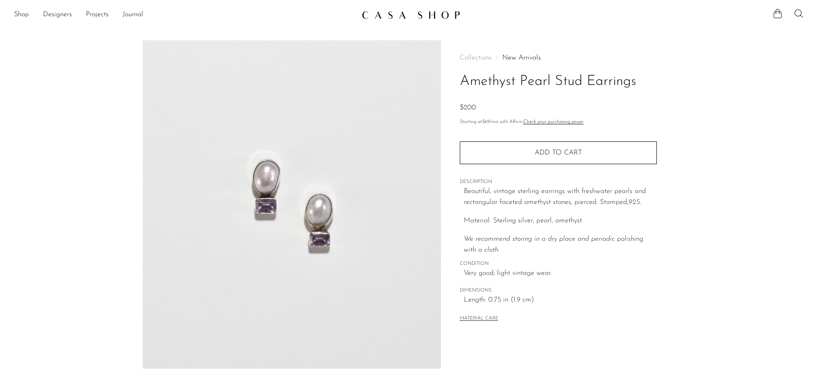
drag, startPoint x: 637, startPoint y: 86, endPoint x: 463, endPoint y: 86, distance: 173.9
click at [463, 86] on h1 "Amethyst Pearl Stud Earrings" at bounding box center [558, 82] width 197 height 22
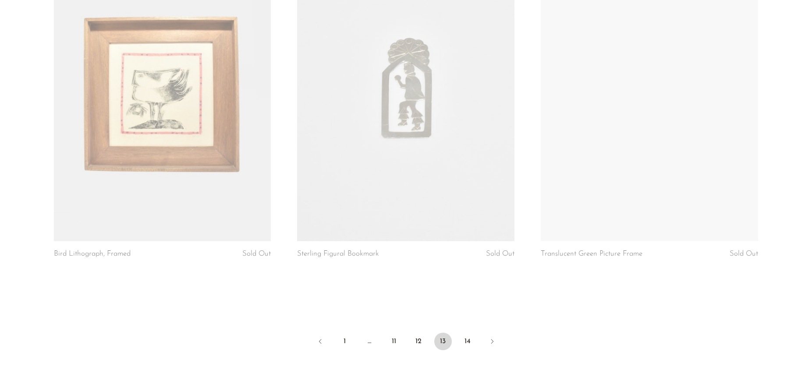
scroll to position [4030, 0]
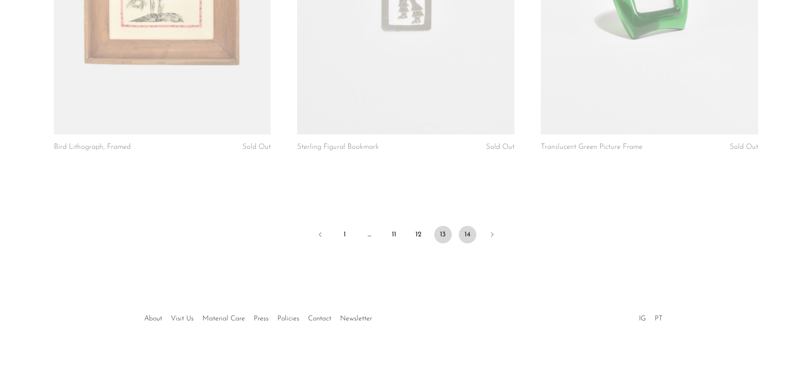
click at [468, 226] on link "14" at bounding box center [468, 235] width 18 height 18
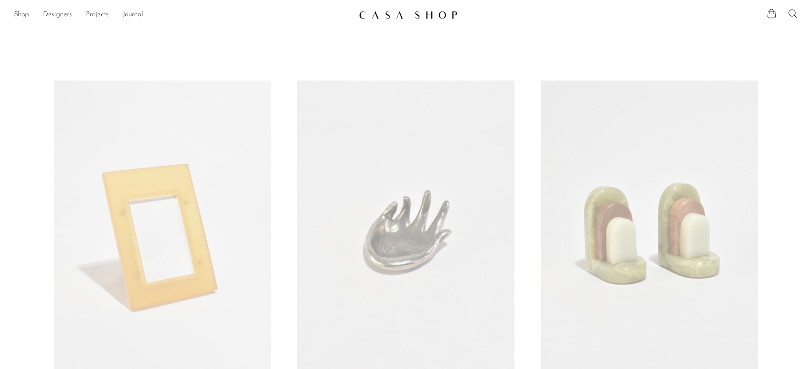
click at [7, 11] on div "Shop Featured New Arrivals Bestsellers Coming Soon Jewelry Jewelry All Earrings…" at bounding box center [406, 15] width 812 height 16
click at [11, 12] on div "Shop Featured New Arrivals Bestsellers Coming Soon Jewelry Jewelry All Earrings…" at bounding box center [406, 15] width 812 height 16
drag, startPoint x: 14, startPoint y: 10, endPoint x: 23, endPoint y: 13, distance: 10.3
click at [14, 10] on div "Shop Featured New Arrivals Bestsellers Coming Soon Jewelry Jewelry All Earrings…" at bounding box center [406, 15] width 812 height 16
click at [23, 13] on link "Shop" at bounding box center [21, 14] width 15 height 11
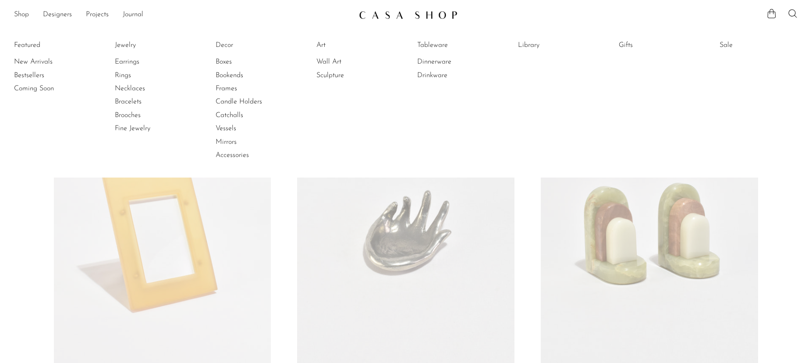
drag, startPoint x: 22, startPoint y: 201, endPoint x: 33, endPoint y: 203, distance: 10.7
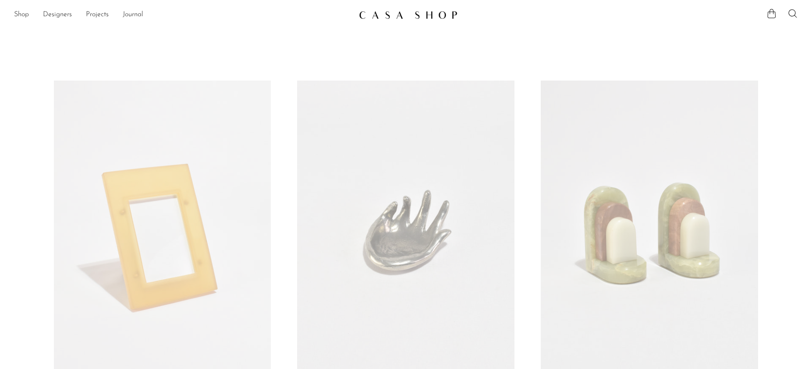
click at [370, 19] on link at bounding box center [406, 15] width 95 height 16
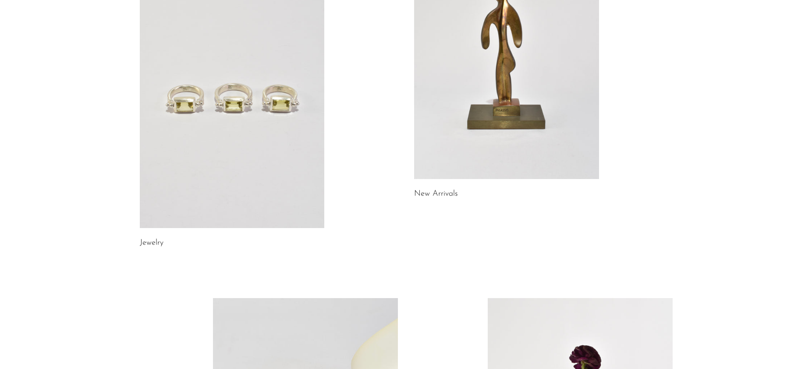
scroll to position [482, 0]
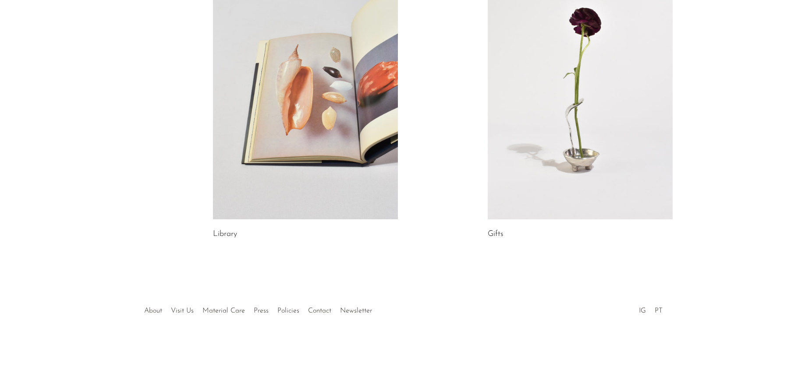
click at [286, 91] on link at bounding box center [305, 90] width 185 height 259
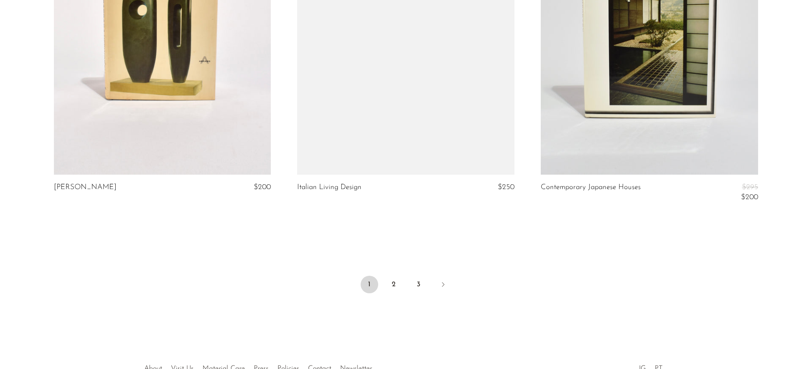
scroll to position [4057, 0]
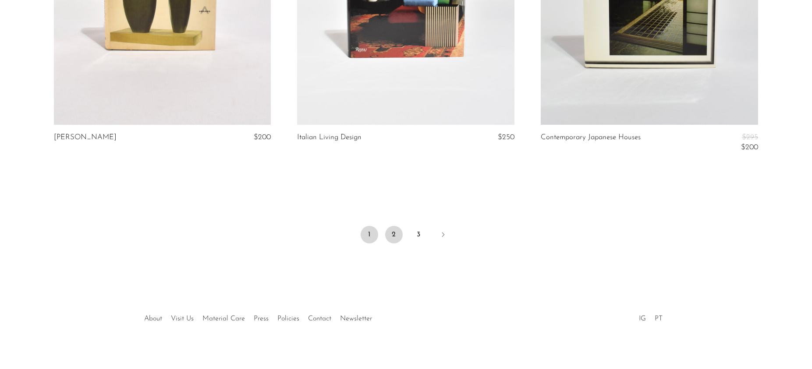
click at [390, 230] on link "2" at bounding box center [394, 235] width 18 height 18
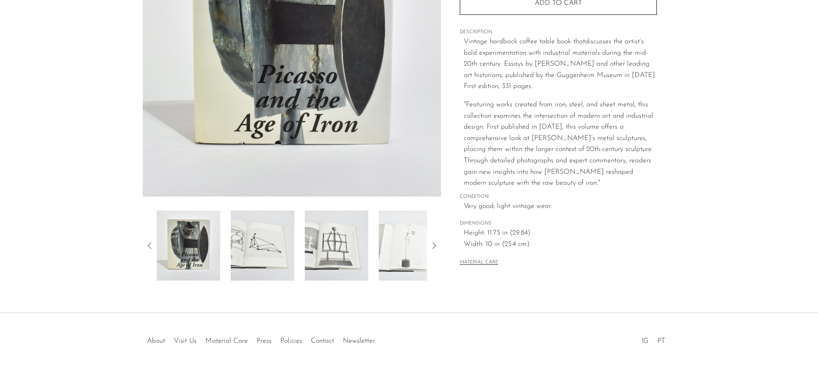
scroll to position [201, 0]
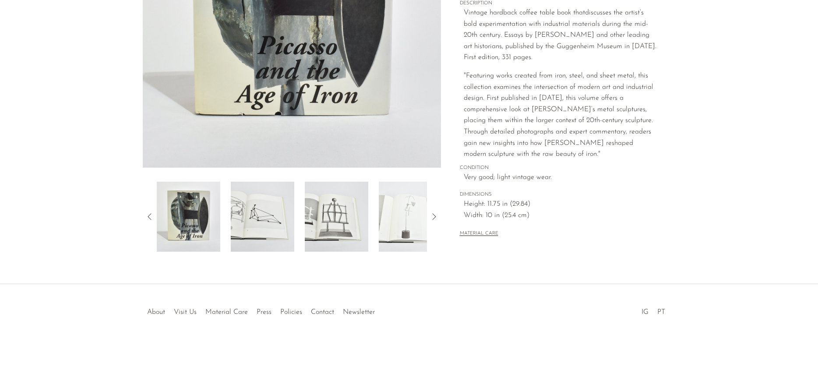
click at [434, 213] on icon at bounding box center [434, 217] width 11 height 11
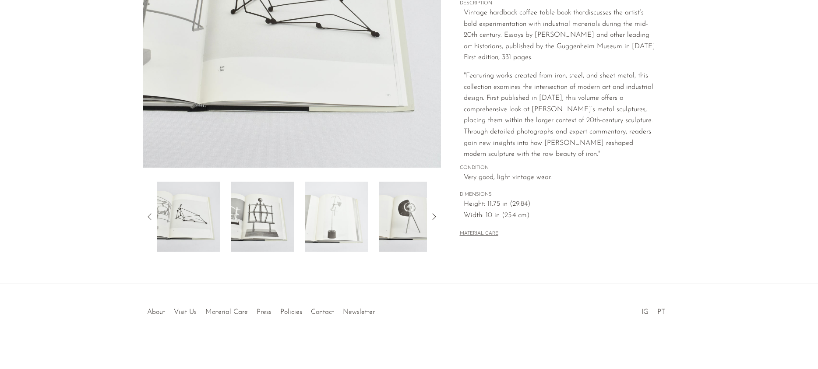
click at [269, 202] on img at bounding box center [263, 217] width 64 height 70
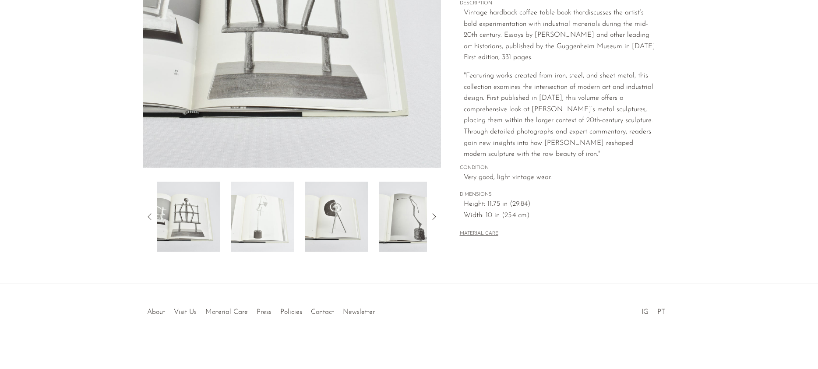
click at [405, 209] on img at bounding box center [411, 217] width 64 height 70
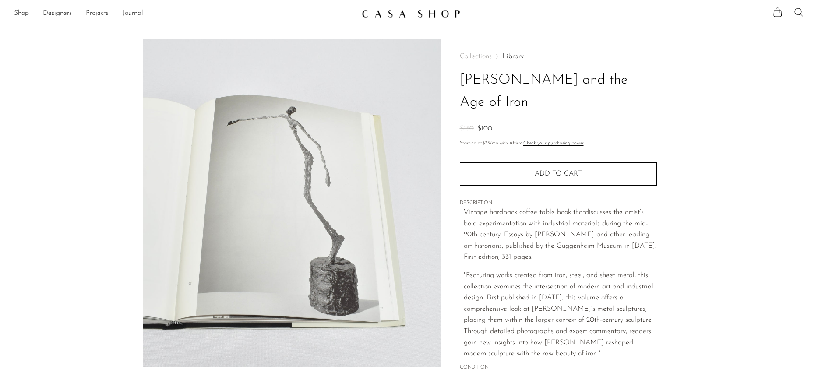
scroll to position [0, 0]
click at [21, 18] on link "Shop" at bounding box center [21, 14] width 15 height 11
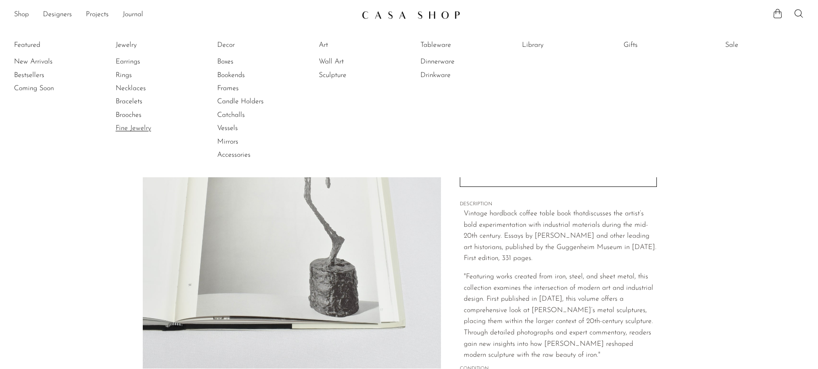
click at [141, 129] on link "Fine Jewelry" at bounding box center [149, 129] width 66 height 10
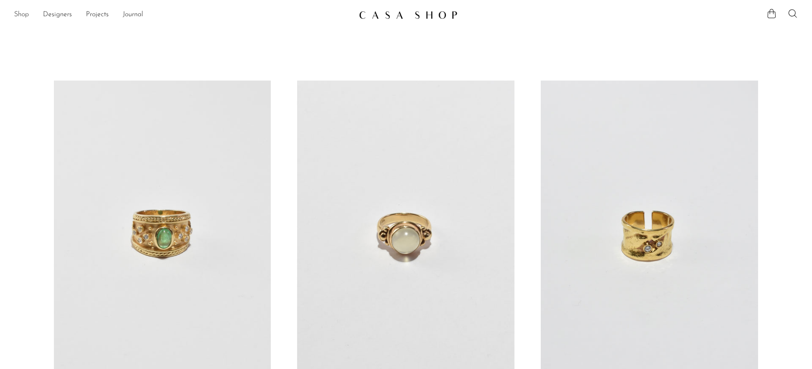
click at [15, 14] on link "Shop" at bounding box center [21, 14] width 15 height 11
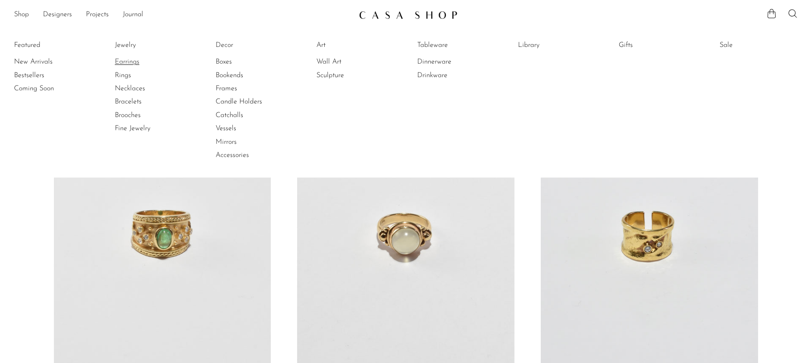
click at [121, 62] on link "Earrings" at bounding box center [148, 62] width 66 height 10
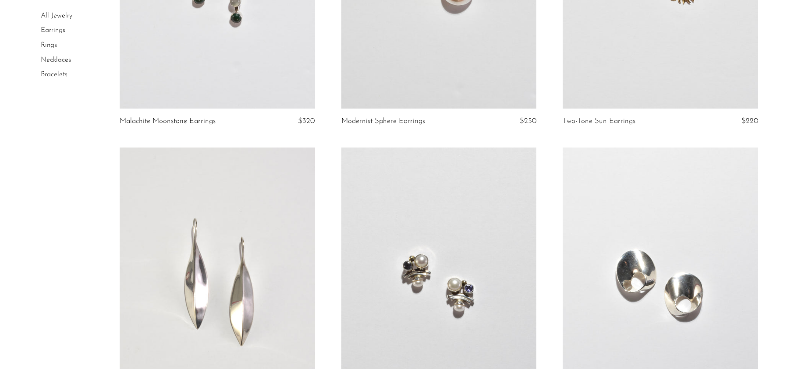
scroll to position [3648, 0]
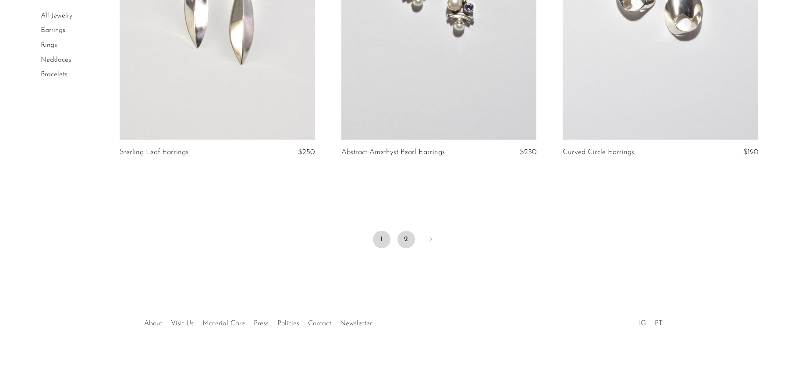
click at [407, 238] on link "2" at bounding box center [406, 240] width 18 height 18
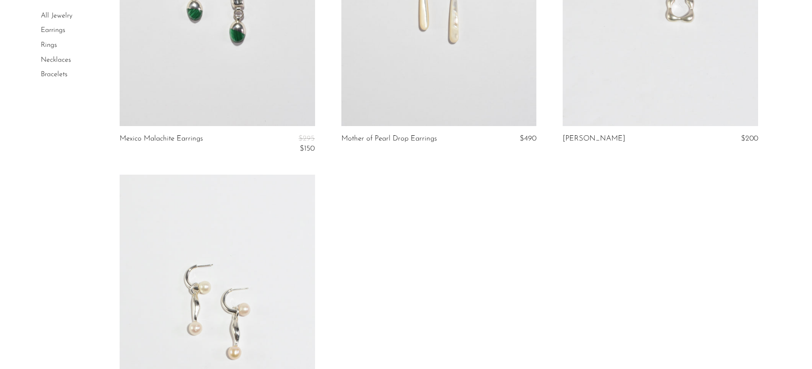
scroll to position [3136, 0]
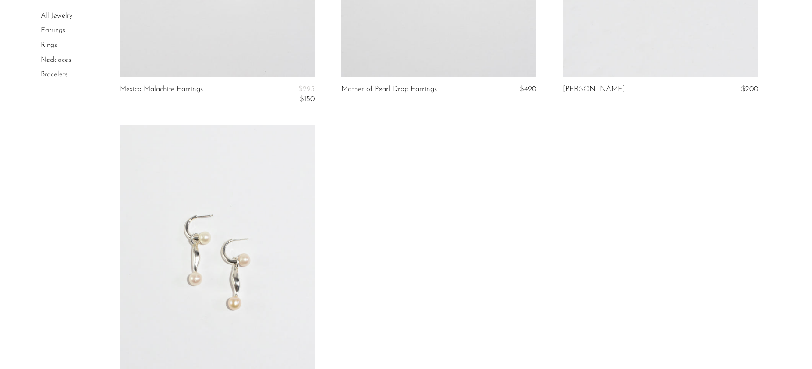
click at [262, 216] on link at bounding box center [217, 261] width 195 height 273
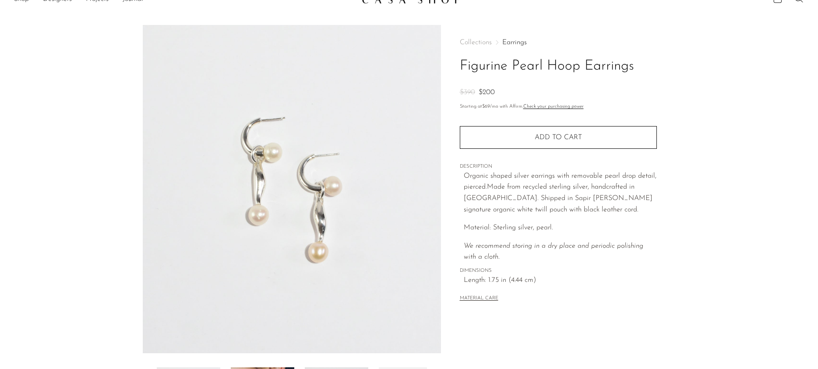
scroll to position [201, 0]
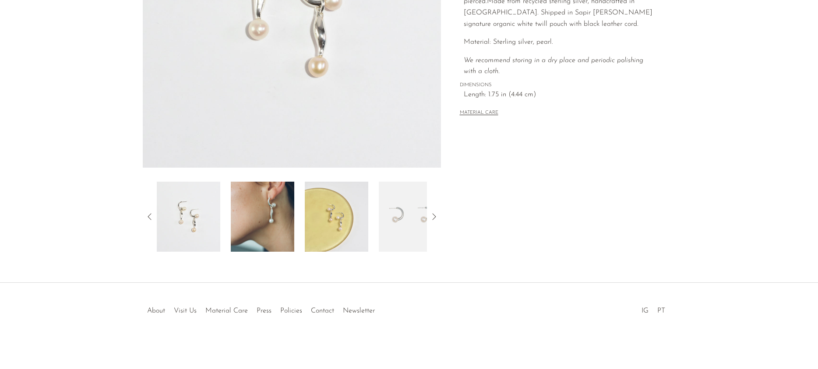
click at [244, 208] on img at bounding box center [263, 217] width 64 height 70
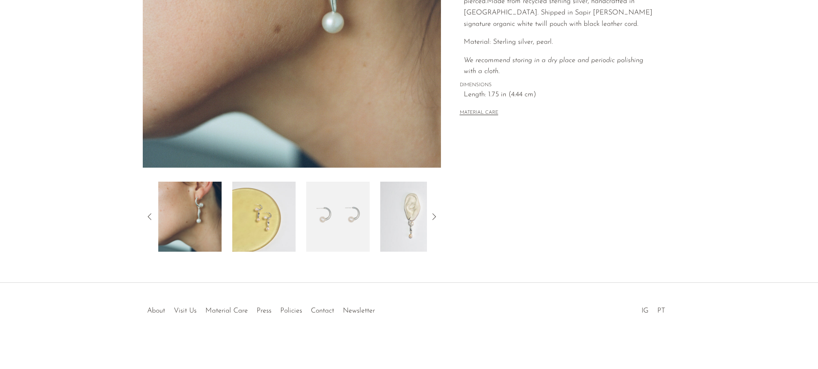
scroll to position [0, 0]
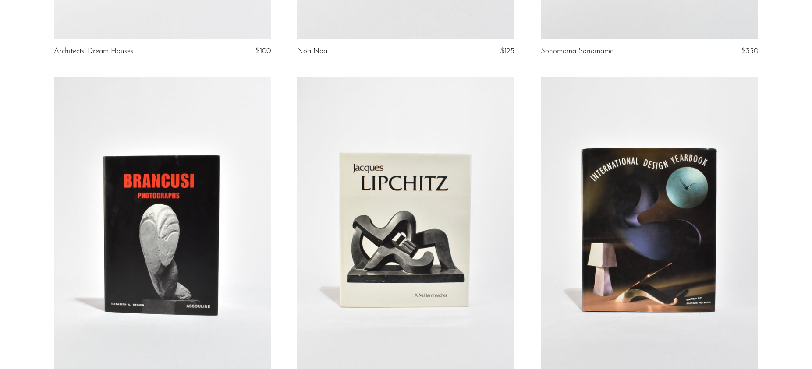
scroll to position [2143, 0]
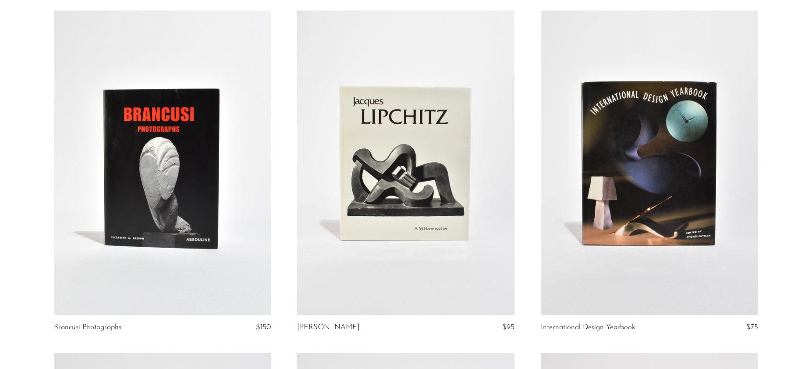
click at [163, 132] on link at bounding box center [162, 163] width 217 height 304
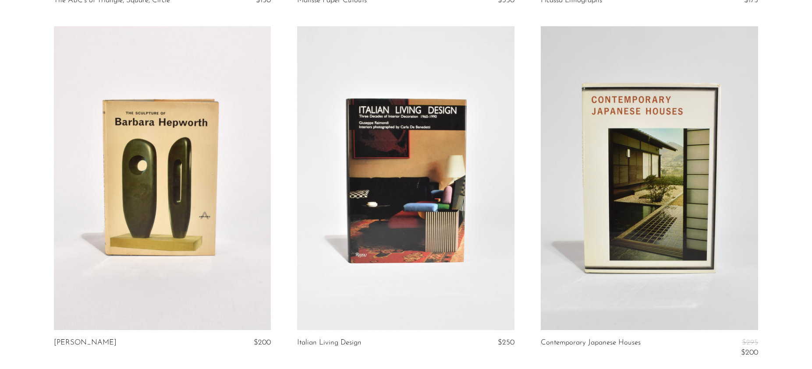
scroll to position [4057, 0]
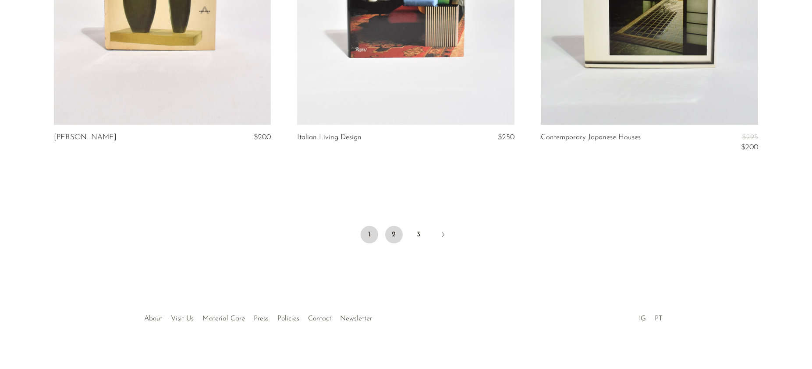
click at [392, 226] on link "2" at bounding box center [394, 235] width 18 height 18
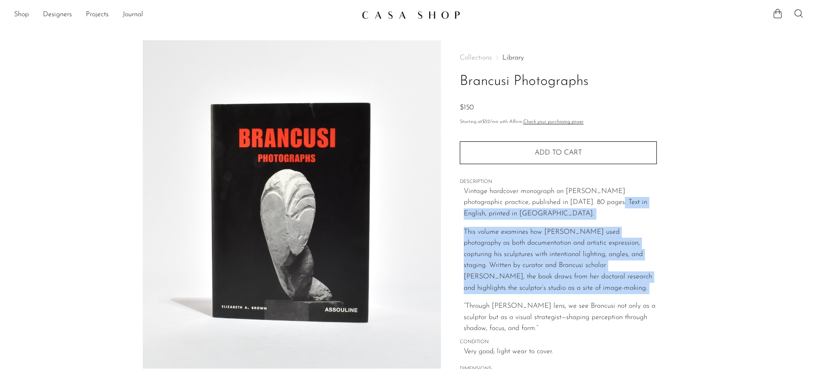
drag, startPoint x: 586, startPoint y: 211, endPoint x: 556, endPoint y: 299, distance: 93.1
click at [557, 299] on div "Vintage hardcover monograph on [PERSON_NAME] photographic practice, published i…" at bounding box center [560, 260] width 193 height 149
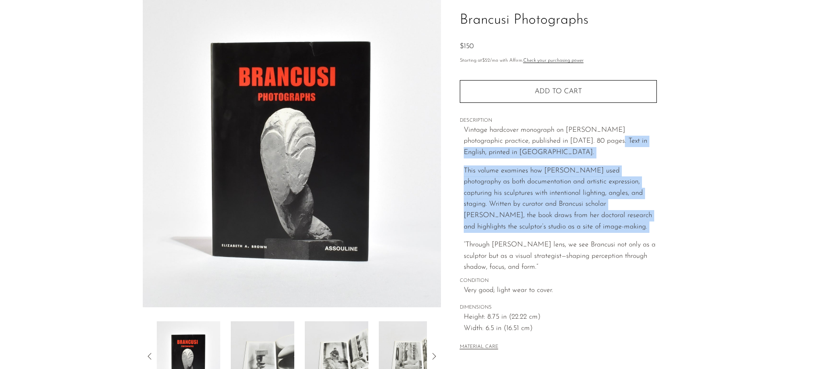
scroll to position [135, 0]
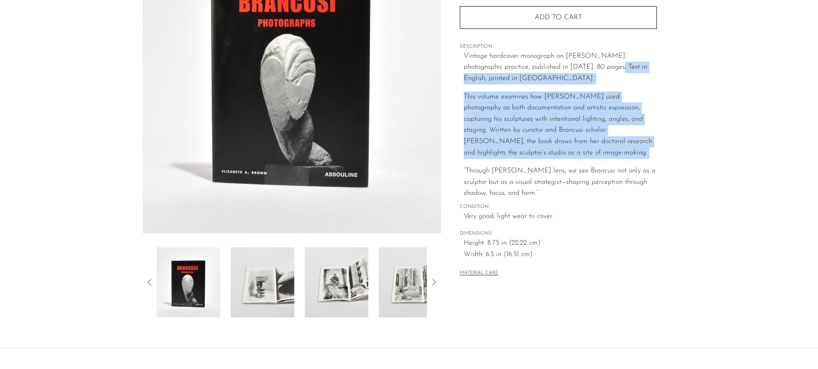
click at [282, 300] on img at bounding box center [263, 283] width 64 height 70
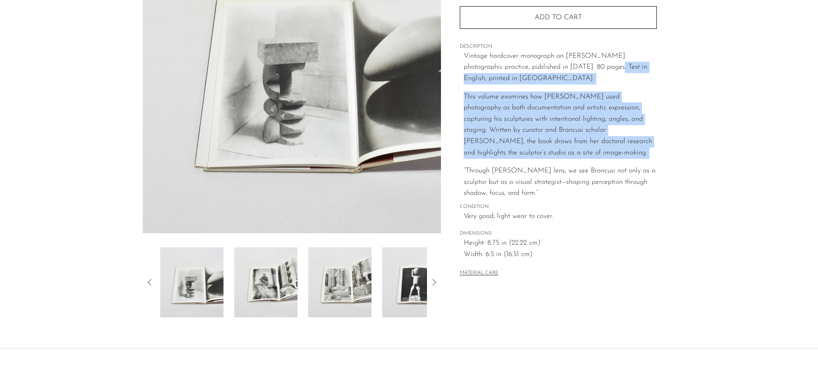
click at [336, 290] on img at bounding box center [340, 283] width 64 height 70
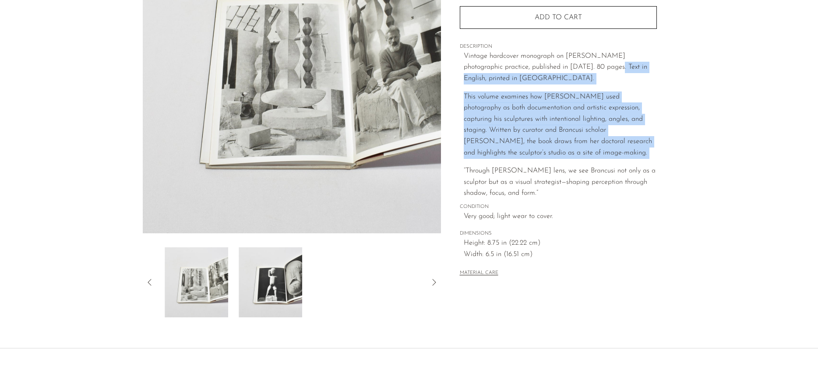
click at [336, 290] on div at bounding box center [292, 283] width 270 height 70
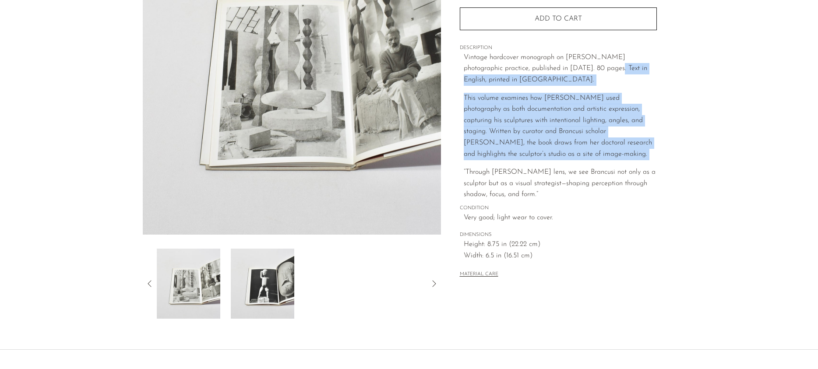
scroll to position [0, 0]
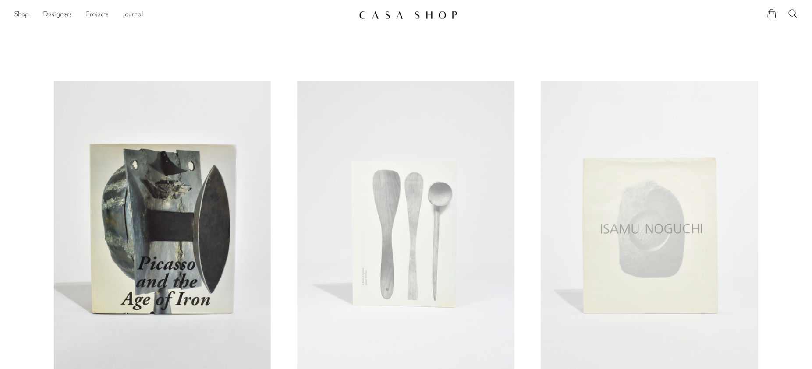
click at [202, 258] on link at bounding box center [162, 233] width 217 height 304
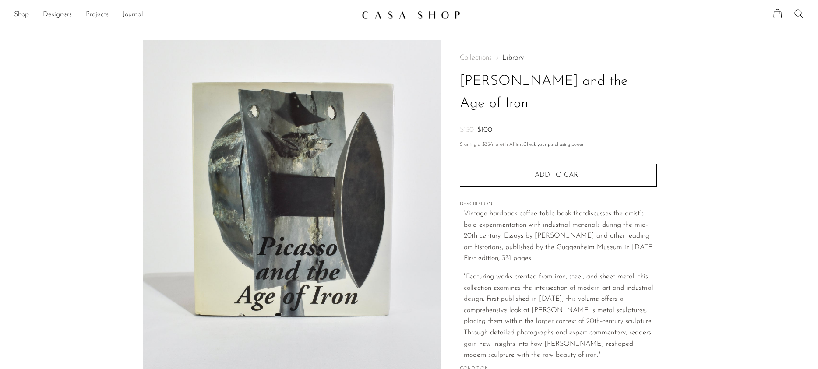
click at [382, 14] on img at bounding box center [411, 15] width 99 height 9
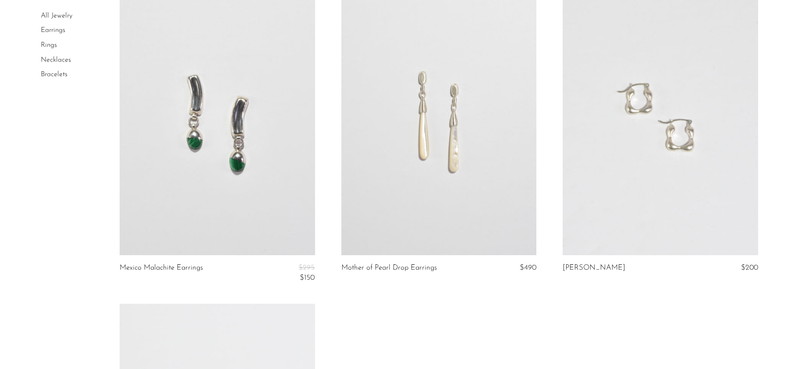
scroll to position [2814, 0]
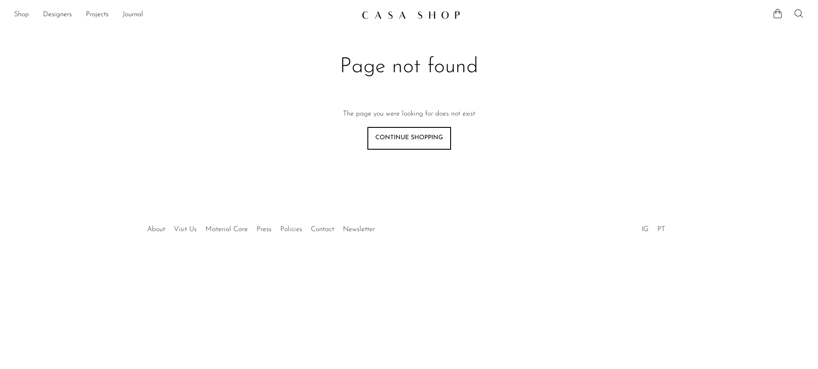
click at [27, 14] on link "Shop" at bounding box center [21, 14] width 15 height 11
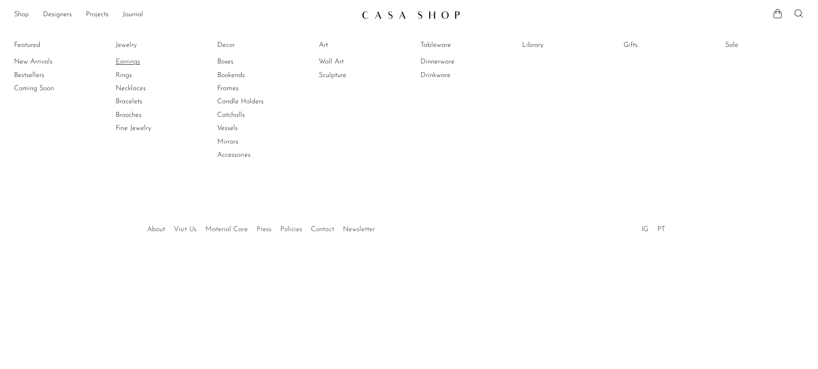
click at [131, 64] on link "Earrings" at bounding box center [149, 62] width 66 height 10
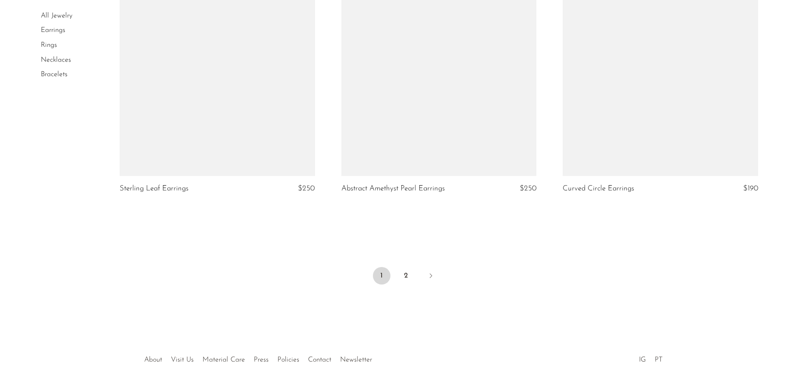
scroll to position [3662, 0]
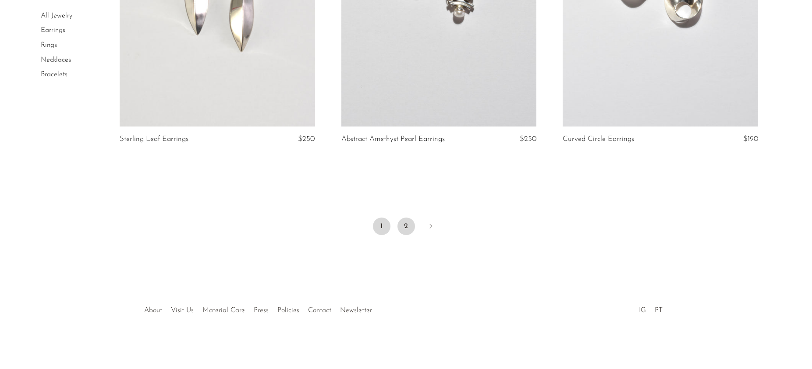
click at [414, 225] on link "2" at bounding box center [406, 227] width 18 height 18
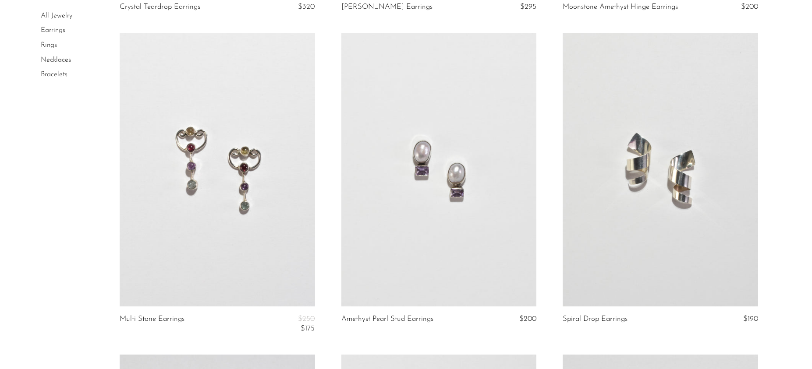
scroll to position [1293, 0]
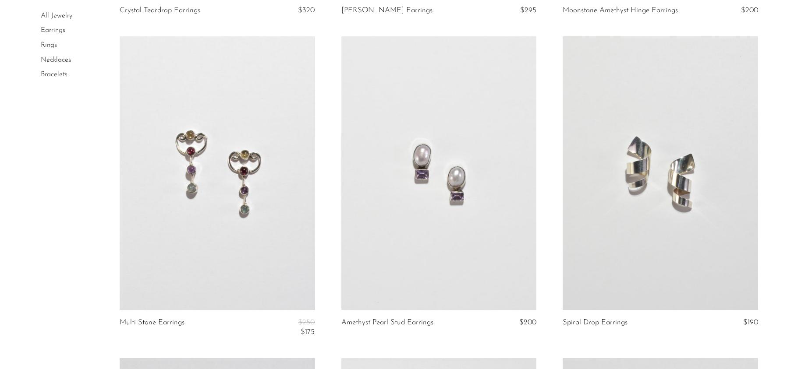
click at [434, 189] on link at bounding box center [438, 172] width 195 height 273
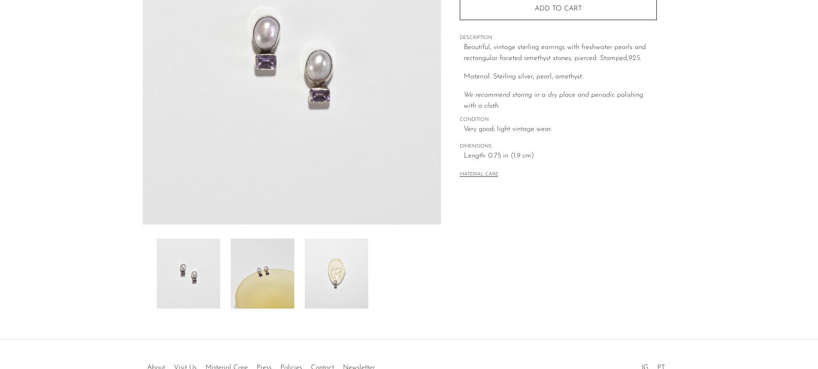
scroll to position [168, 0]
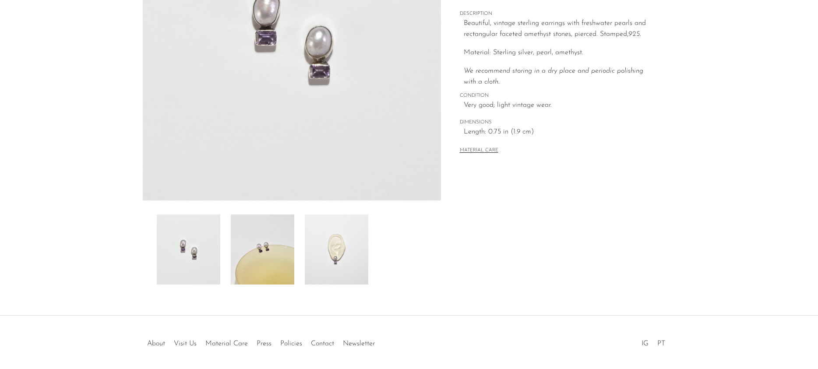
click at [341, 257] on img at bounding box center [337, 250] width 64 height 70
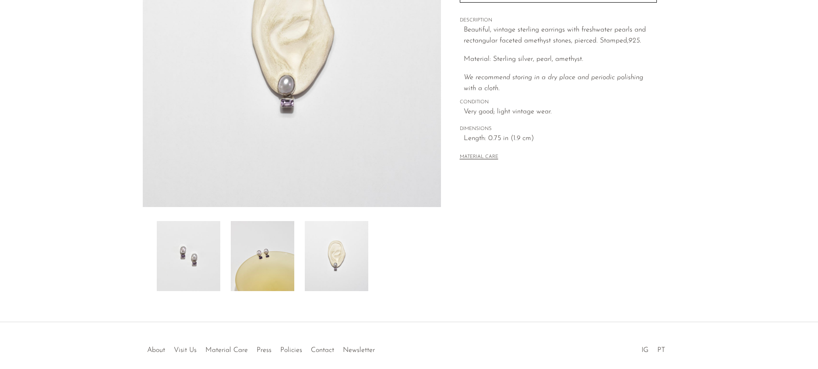
scroll to position [79, 0]
